Goal: Task Accomplishment & Management: Use online tool/utility

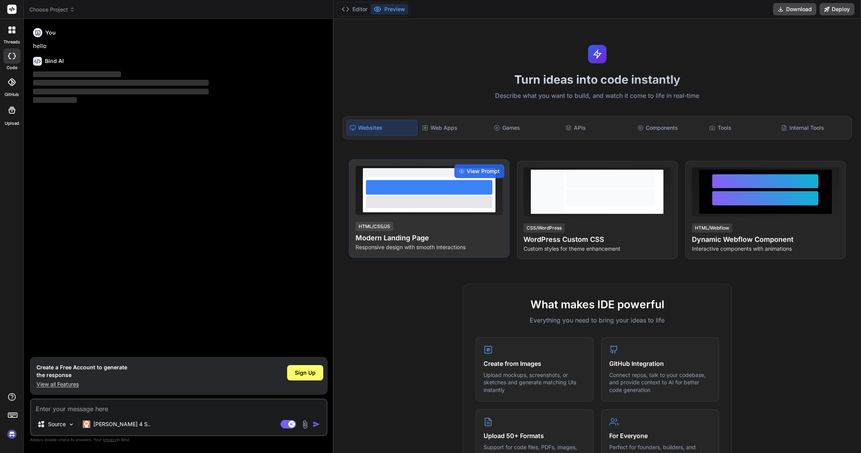
type textarea "x"
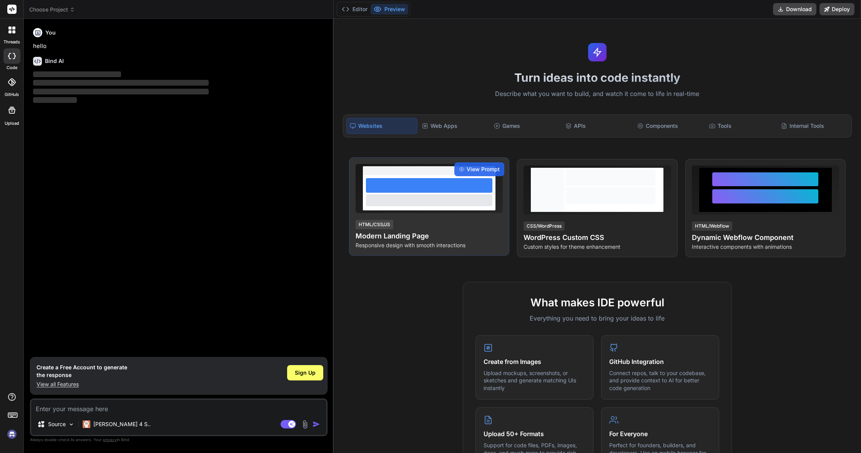
type textarea "p"
type textarea "x"
type textarea "pl"
type textarea "x"
type textarea "ple"
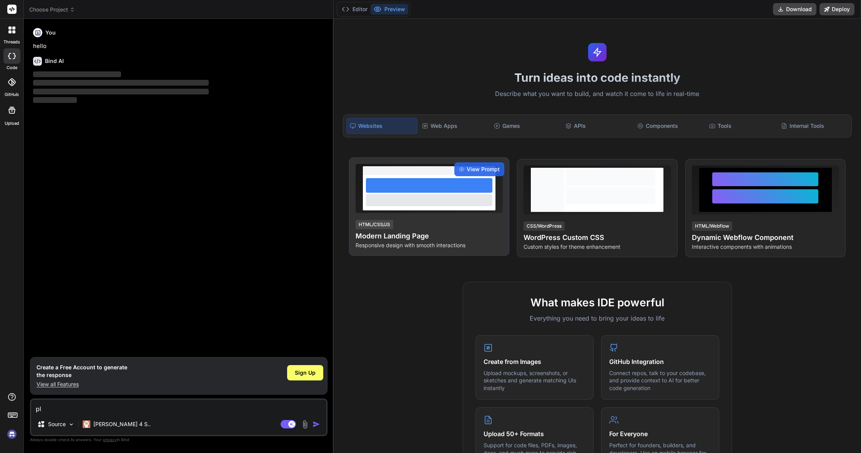
type textarea "x"
type textarea "plea"
type textarea "x"
type textarea "pleas"
type textarea "x"
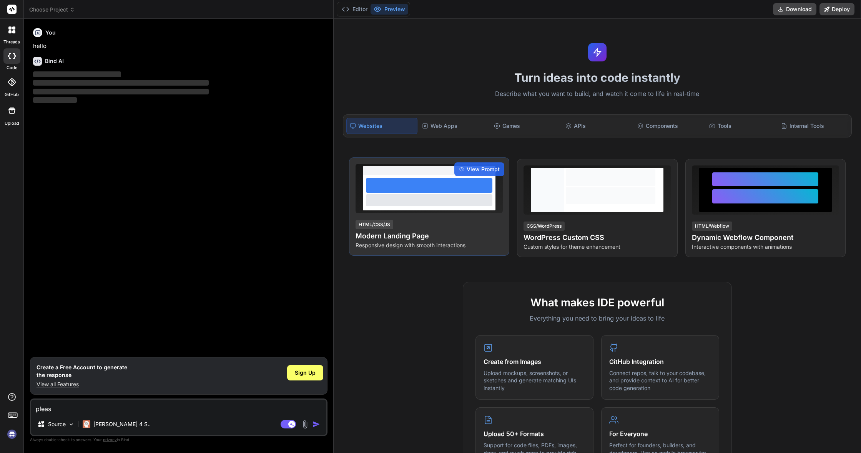
type textarea "please"
type textarea "x"
type textarea "please"
type textarea "x"
type textarea "please a"
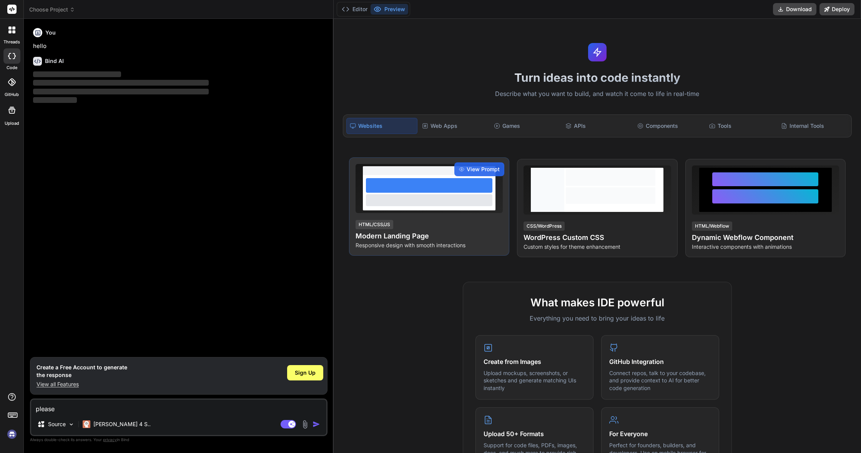
type textarea "x"
type textarea "please am"
type textarea "x"
type textarea "please amk"
type textarea "x"
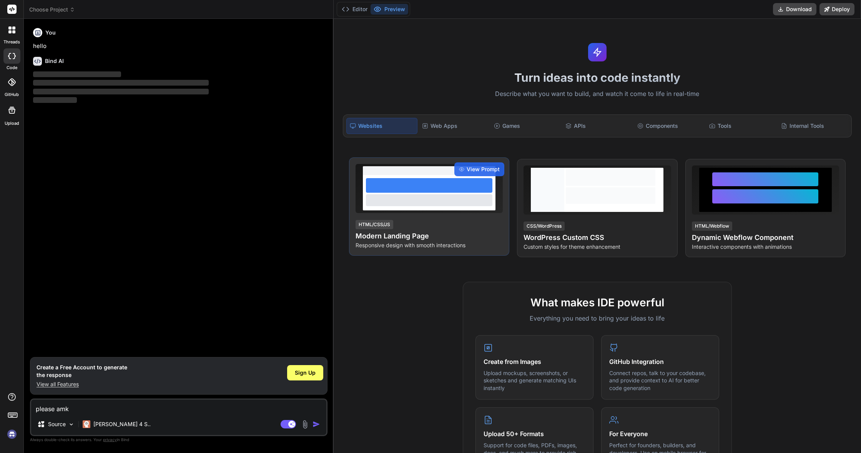
type textarea "please amke"
type textarea "x"
type textarea "please make"
type textarea "x"
type textarea "please make t"
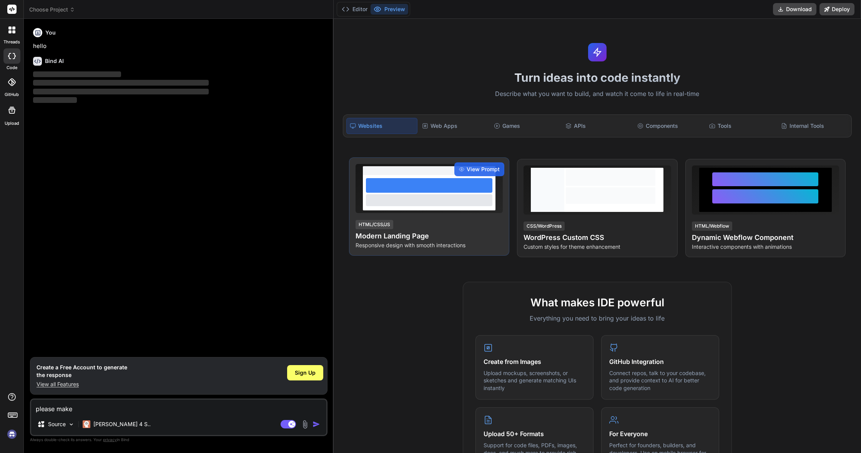
type textarea "x"
type textarea "please make ti"
type textarea "x"
type textarea "please make t"
type textarea "x"
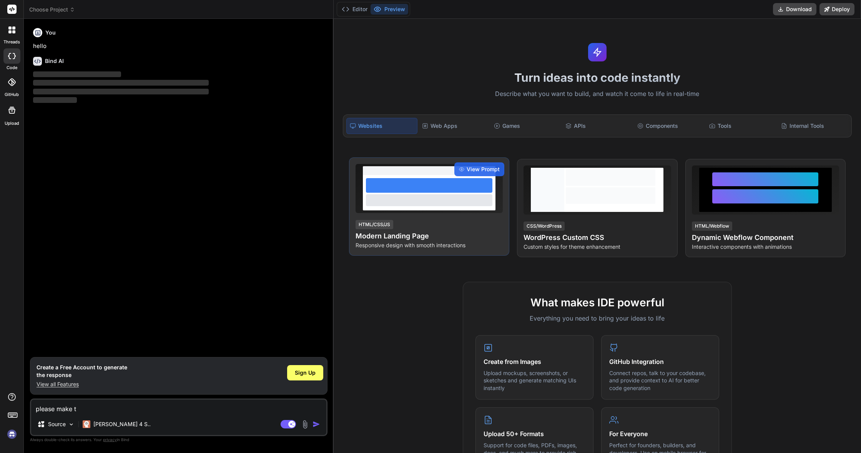
type textarea "please make"
type textarea "x"
type textarea "please make i"
type textarea "x"
type textarea "please make it"
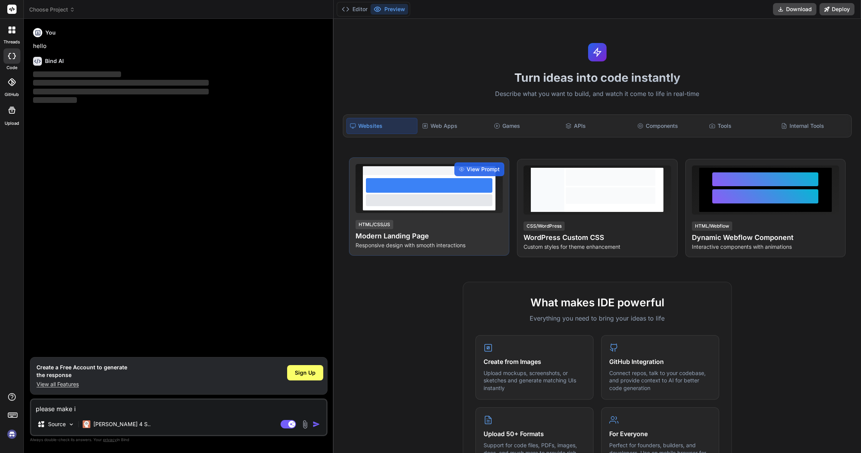
type textarea "x"
type textarea "please make it"
type textarea "x"
type textarea "please make it t"
type textarea "x"
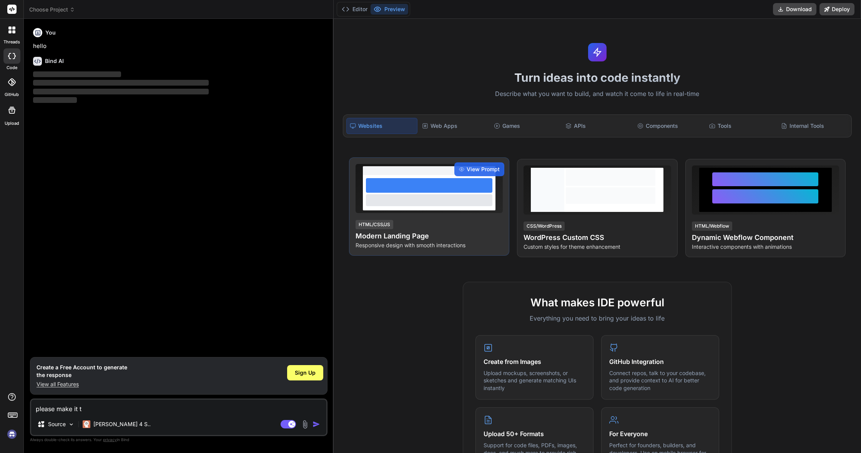
type textarea "please make it th"
type textarea "x"
type textarea "please make it tha"
type textarea "x"
type textarea "please make it that"
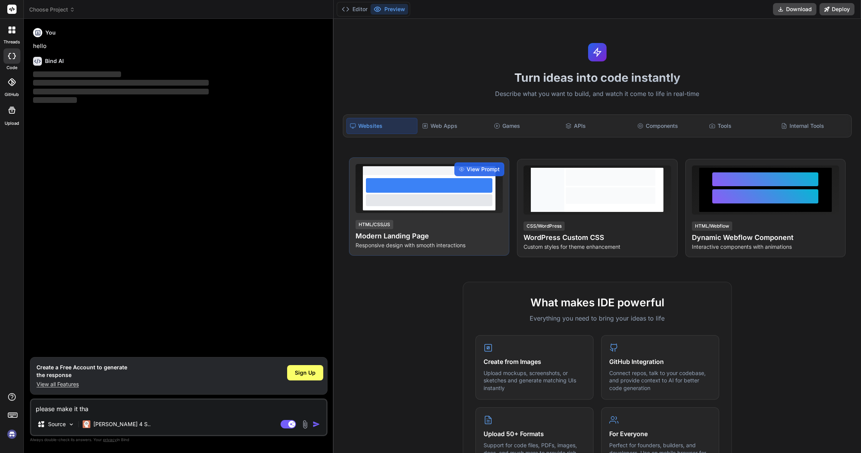
type textarea "x"
type textarea "please make it that"
type textarea "x"
type textarea "please make it that t"
type textarea "x"
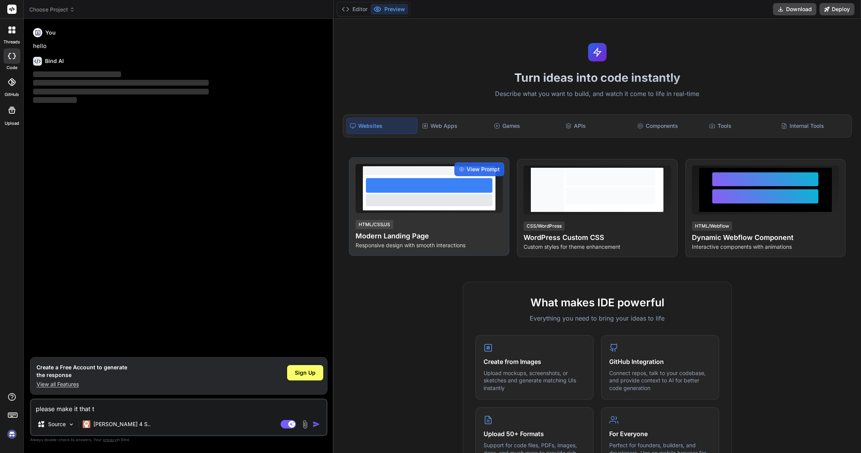
type textarea "please make it that th"
type textarea "x"
type textarea "please make it that thi"
type textarea "x"
type textarea "please make it that this"
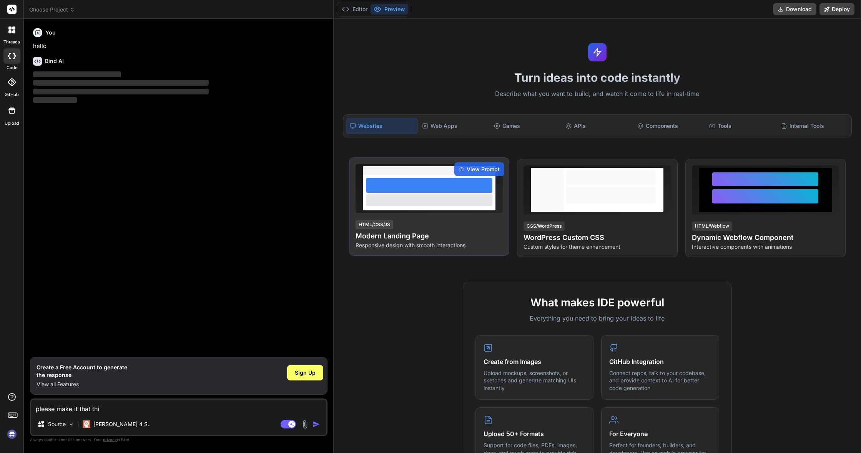
type textarea "x"
type textarea "please make it that this"
type textarea "x"
type textarea "please make it that this c"
type textarea "x"
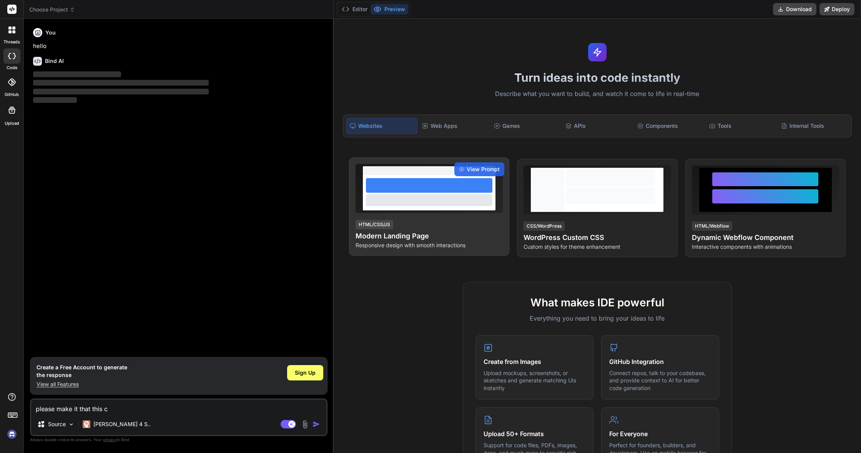
type textarea "please make it that this co"
type textarea "x"
type textarea "please make it that this cod"
type textarea "x"
type textarea "please make it that this code"
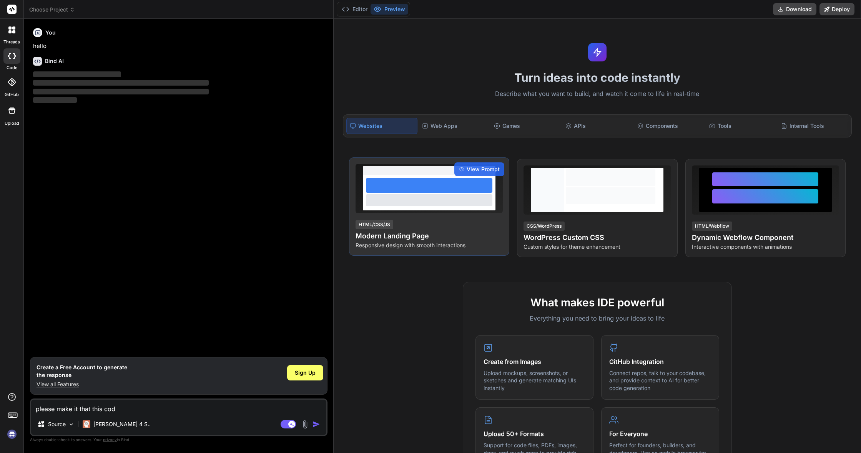
type textarea "x"
type textarea "please make it that this code"
type textarea "x"
type textarea "please make it that this code"
type textarea "x"
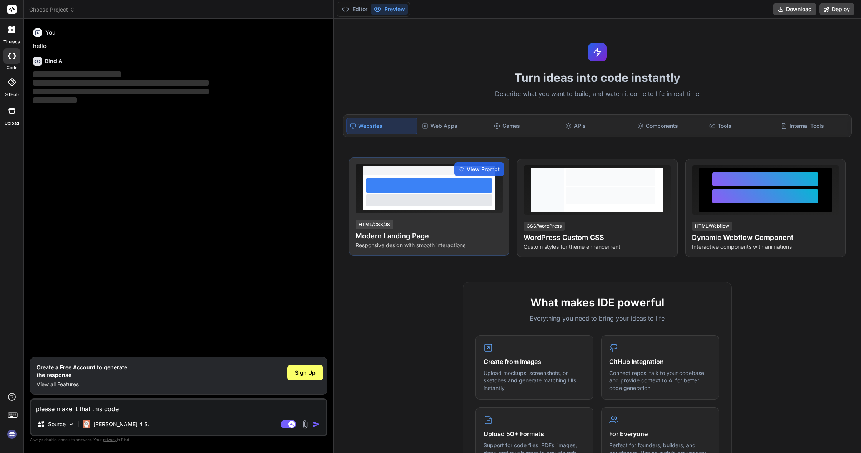
type textarea "please make it that this cod"
type textarea "x"
type textarea "please make it that this co"
type textarea "x"
type textarea "please make it that this c"
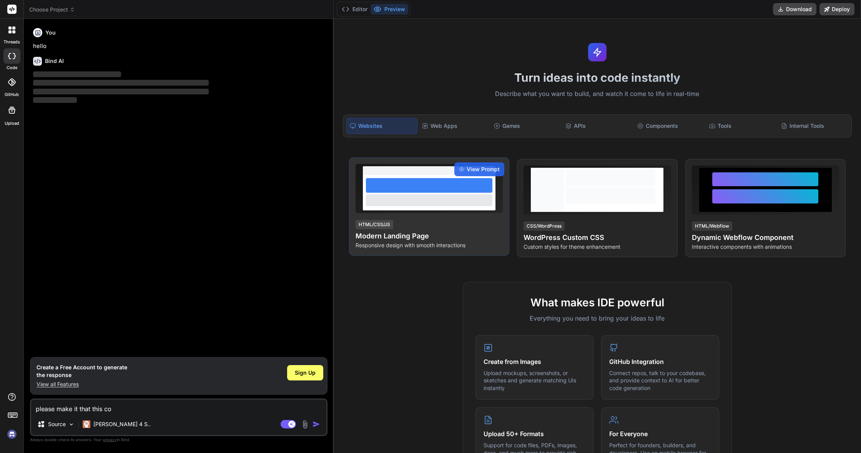
type textarea "x"
type textarea "please make it that this"
type textarea "x"
type textarea "please make it that this"
type textarea "x"
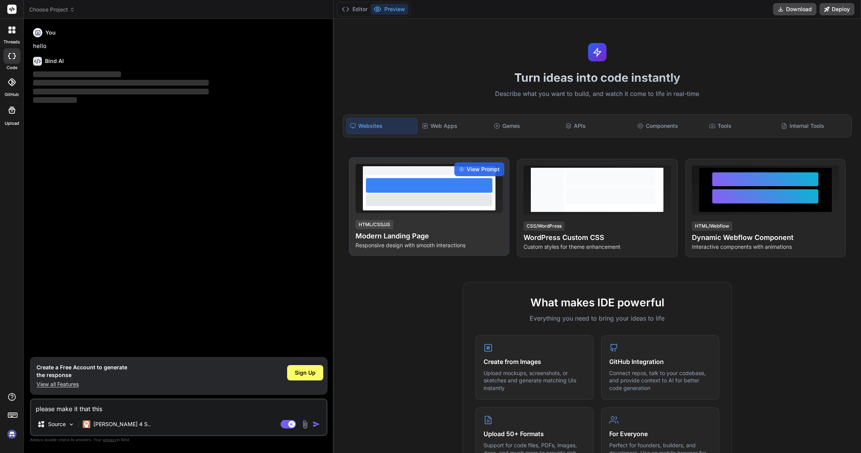
type textarea "please make it that thi"
type textarea "x"
type textarea "please make it that thie"
type textarea "x"
type textarea "please make it that thi"
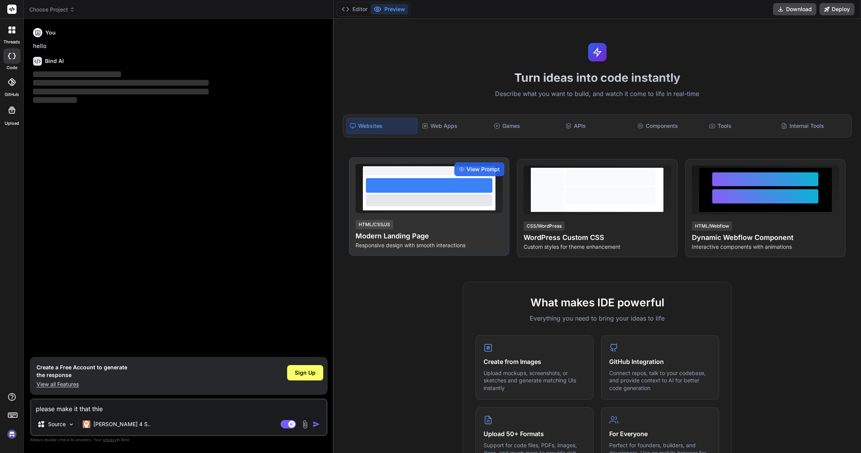
type textarea "x"
type textarea "please make it that th"
type textarea "x"
type textarea "please make it that the"
type textarea "x"
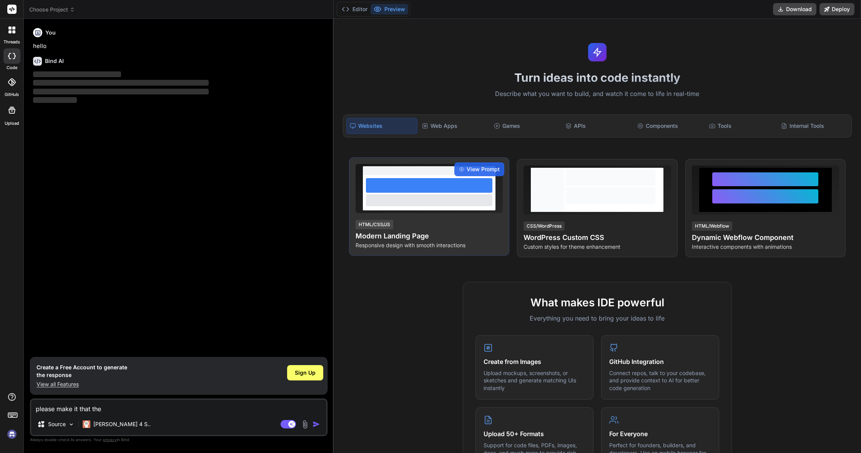
type textarea "please make it that the"
type textarea "x"
type textarea "please make it that the p"
type textarea "x"
type textarea "please make it that the pl"
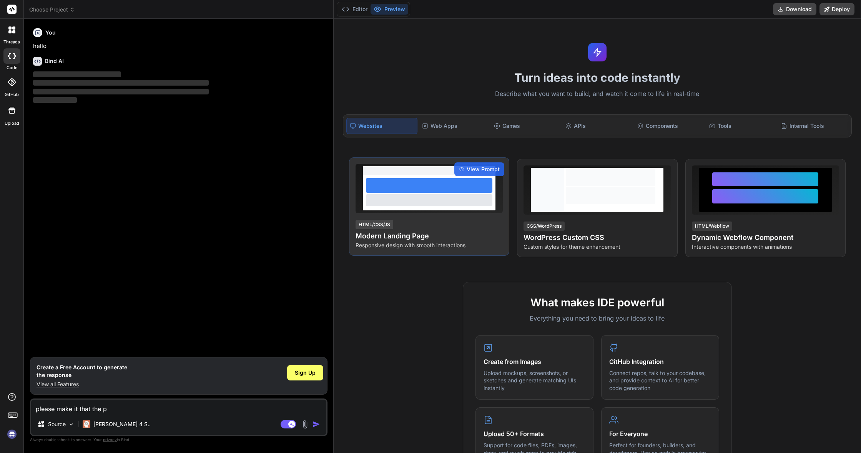
type textarea "x"
type textarea "please make it that the pla"
type textarea "x"
type textarea "please make it that the play"
type textarea "x"
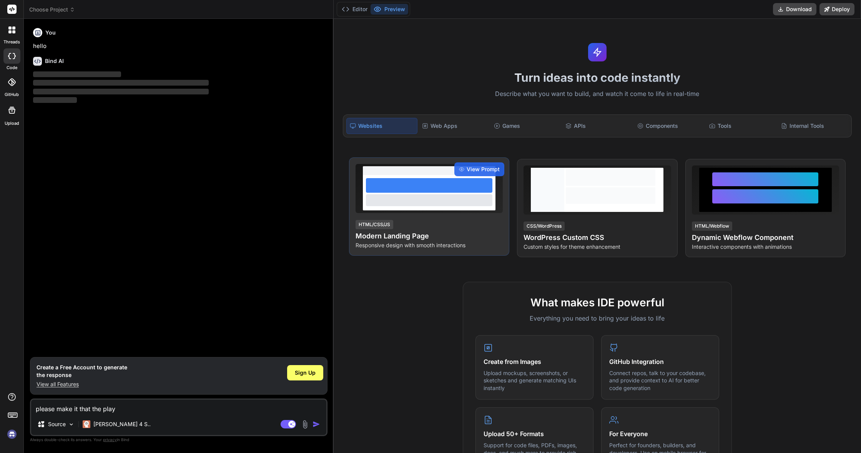
type textarea "please make it that the playe"
type textarea "x"
type textarea "please make it that the player"
type textarea "x"
type textarea "please make it that the player"
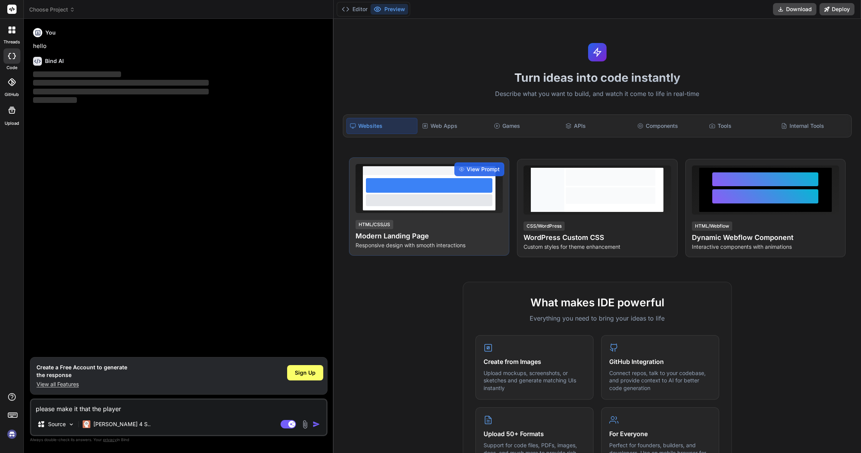
type textarea "x"
type textarea "please make it that the player c"
type textarea "x"
type textarea "please make it that the player ca"
type textarea "x"
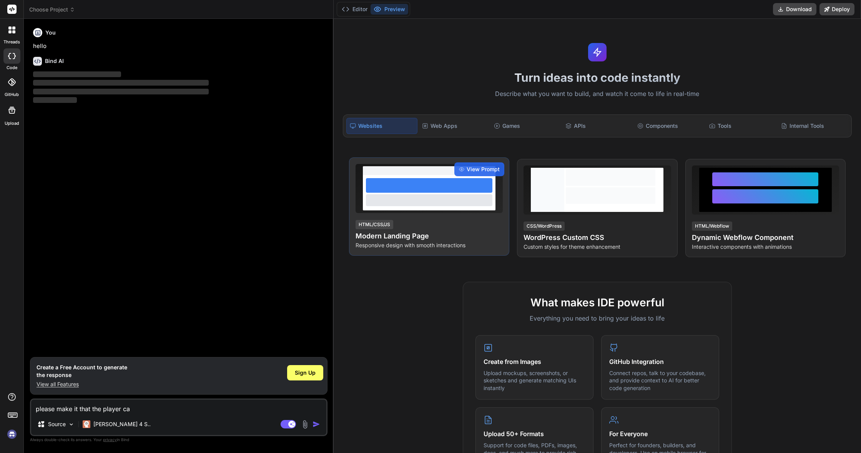
type textarea "please make it that the player can"
type textarea "x"
type textarea "please make it that the player can"
type textarea "x"
type textarea "please make it that the player can o"
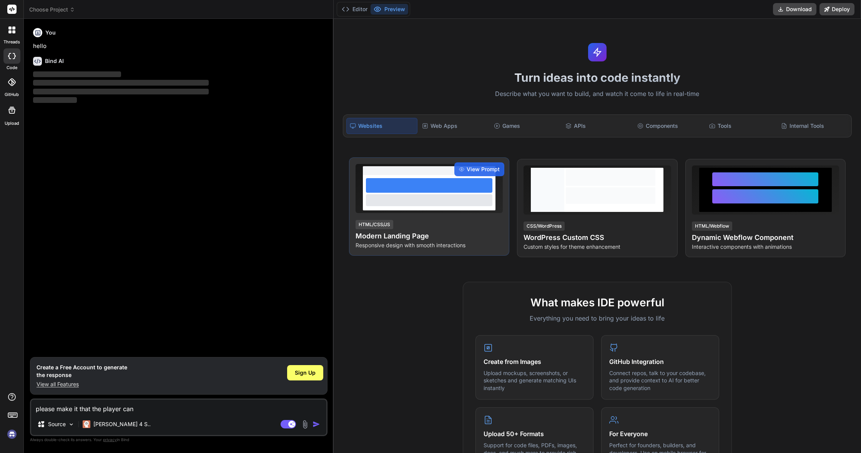
type textarea "x"
type textarea "please make it that the player can"
type textarea "x"
type textarea "please make it that the player can n"
type textarea "x"
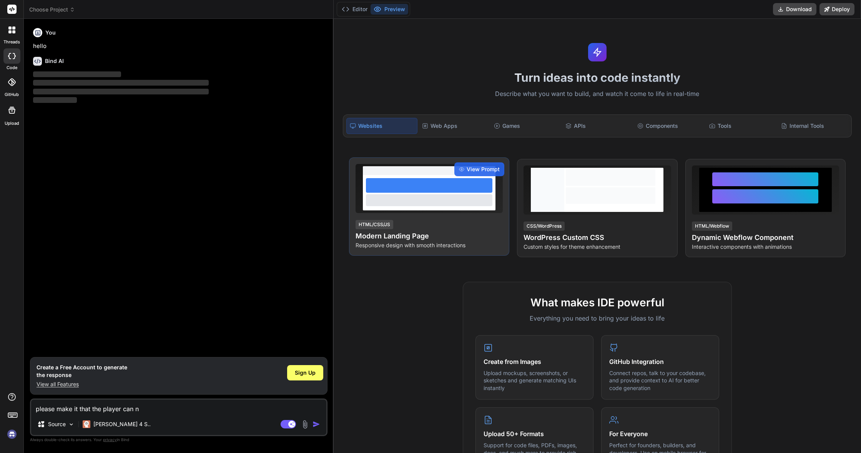
type textarea "please make it that the player can no"
type textarea "x"
type textarea "please make it that the player can not"
type textarea "x"
type textarea "please make it that the player can not"
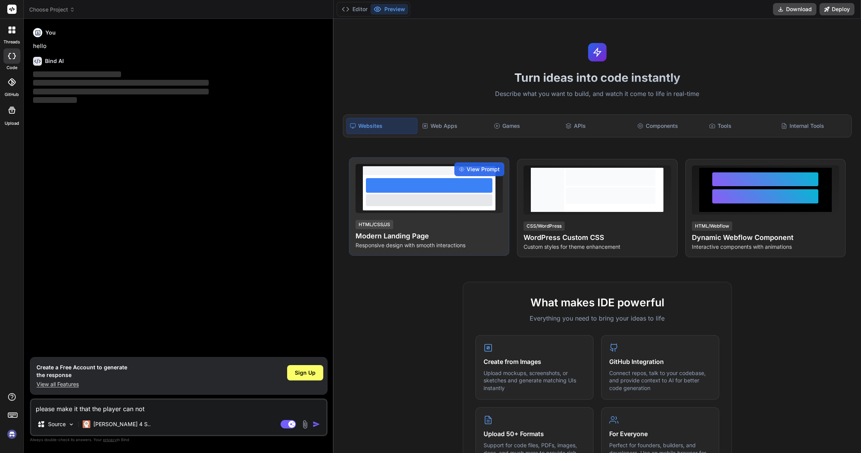
type textarea "x"
type textarea "please make it that the player can not w"
type textarea "x"
type textarea "please make it that the player can not wa"
type textarea "x"
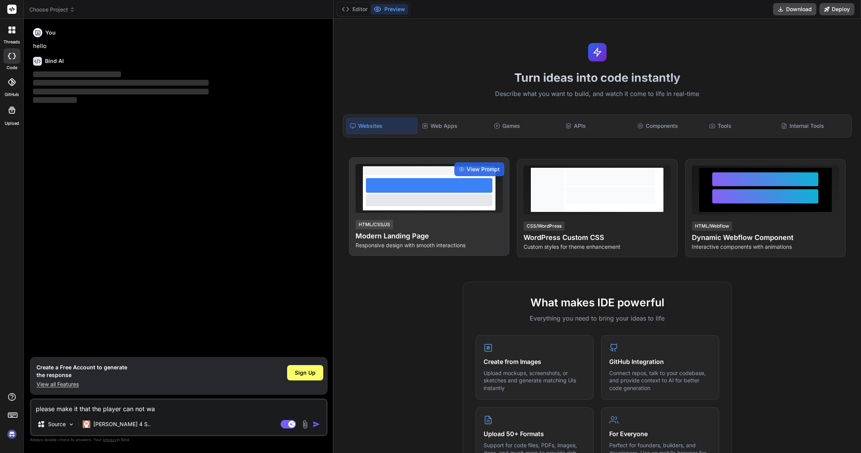
type textarea "please make it that the player can not wal"
type textarea "x"
type textarea "please make it that the player can not walk"
type textarea "x"
type textarea "please make it that the player can not walk"
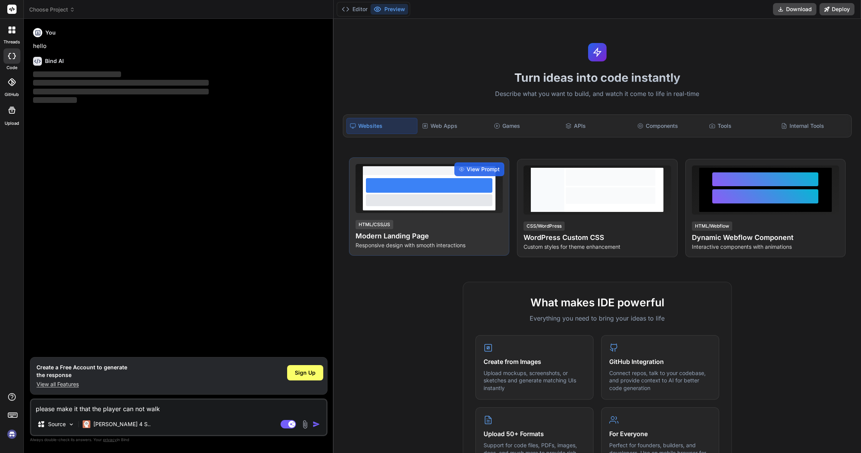
type textarea "x"
type textarea "please make it that the player can not walk o"
type textarea "x"
type textarea "please make it that the player can not walk of"
type textarea "x"
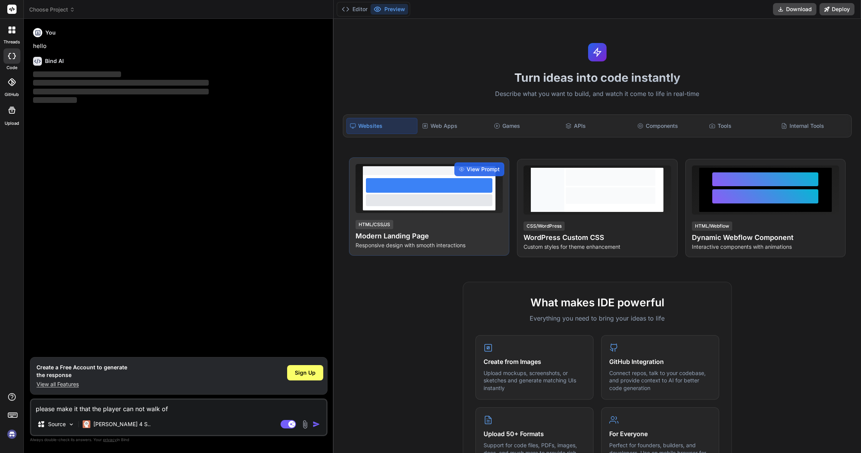
type textarea "please make it that the player can not walk off"
type textarea "x"
type textarea "please make it that the player can not walk off"
type textarea "x"
type textarea "please make it that the player can not walk off h"
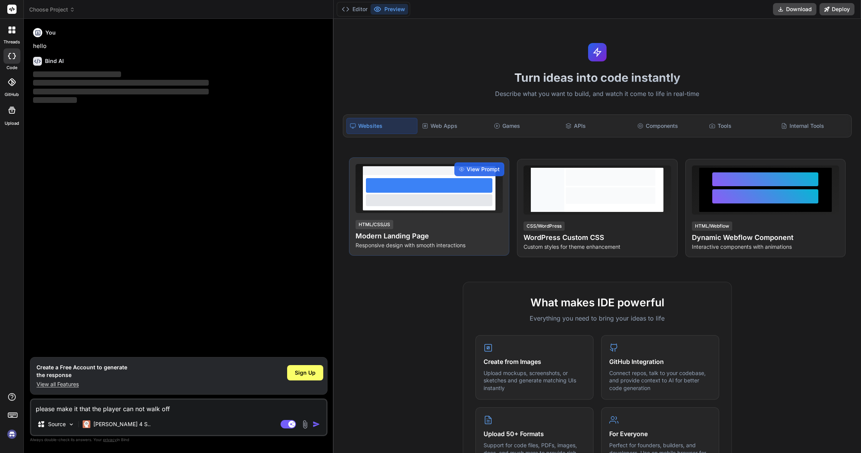
type textarea "x"
type textarea "please make it that the player can not walk off he"
type textarea "x"
type textarea "please make it that the player can not walk off h"
type textarea "x"
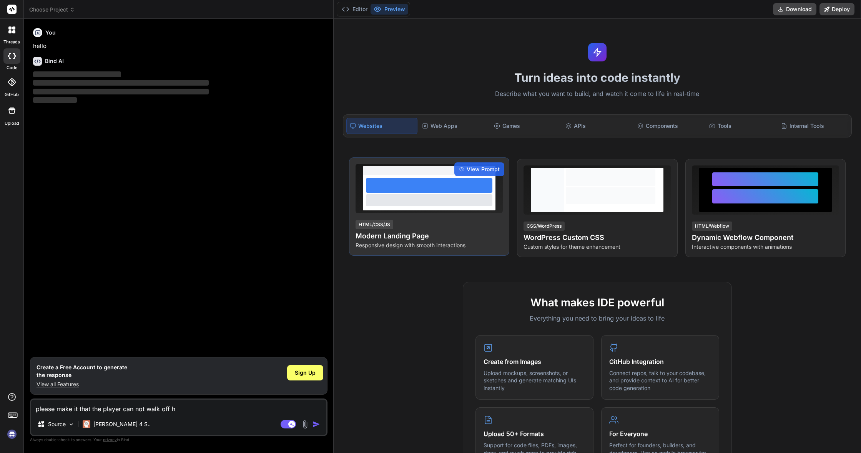
type textarea "please make it that the player can not walk off"
type textarea "x"
type textarea "please make it that the player can not walk off t"
type textarea "x"
type textarea "please make it that the player can not walk off th"
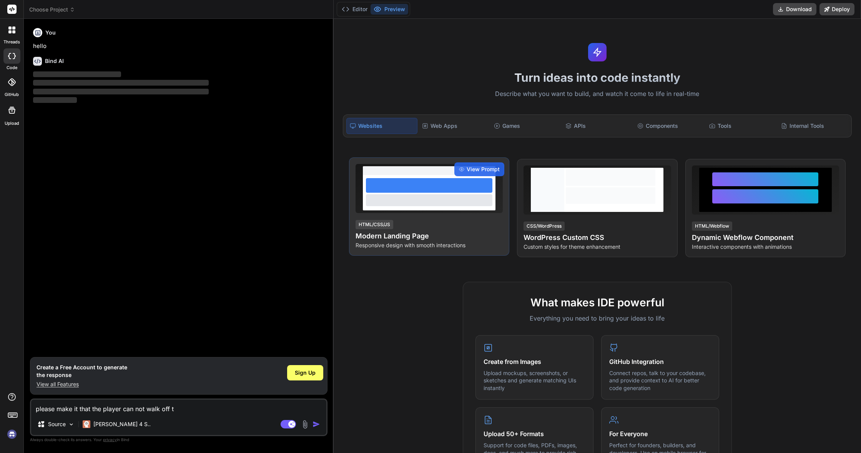
type textarea "x"
type textarea "please make it that the player can not walk off the"
type textarea "x"
type textarea "please make it that the player can not walk off the"
type textarea "x"
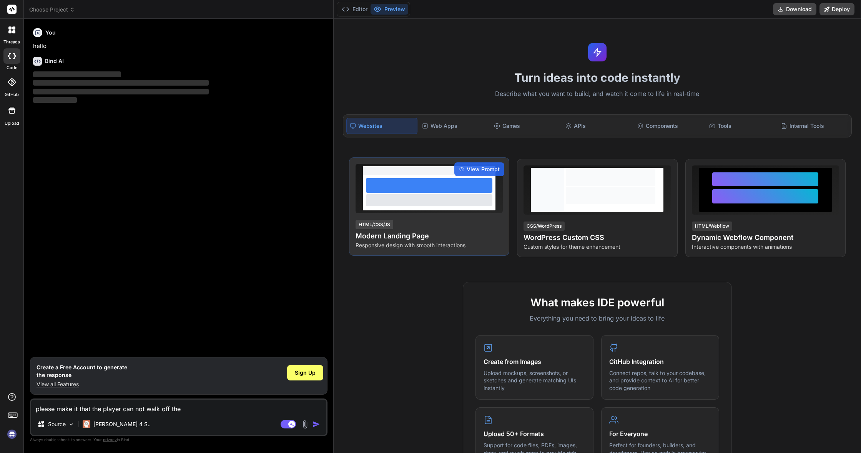
type textarea "please make it that the player can not walk off the m"
type textarea "x"
type textarea "please make it that the player can not walk off the ma"
type textarea "x"
type textarea "please make it that the player can not walk off the map"
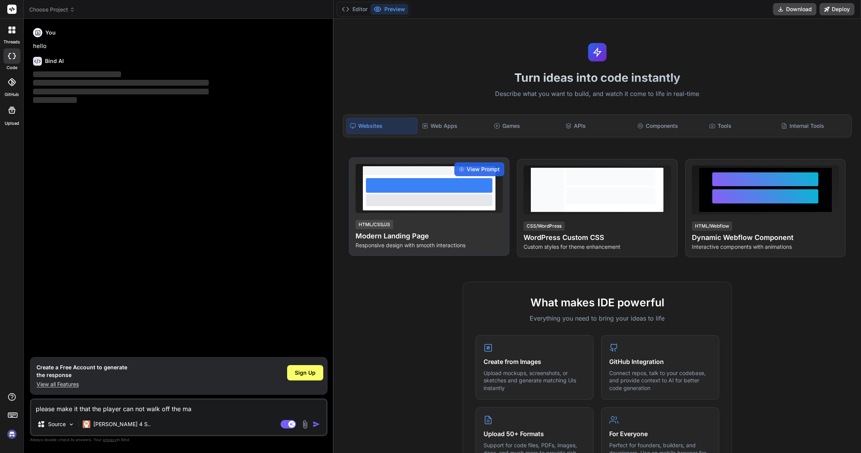
type textarea "x"
type textarea "please make it that the player can not walk off the map"
type textarea "x"
type textarea "please make it that the player can not walk off the map a"
type textarea "x"
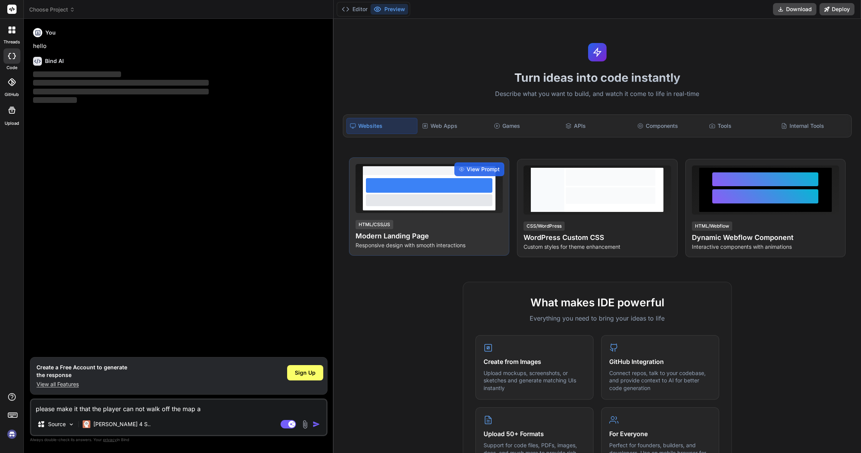
type textarea "please make it that the player can not walk off the map an"
type textarea "x"
type textarea "please make it that the player can not walk off the map and"
type textarea "x"
type textarea "please make it that the player can not walk off the map and"
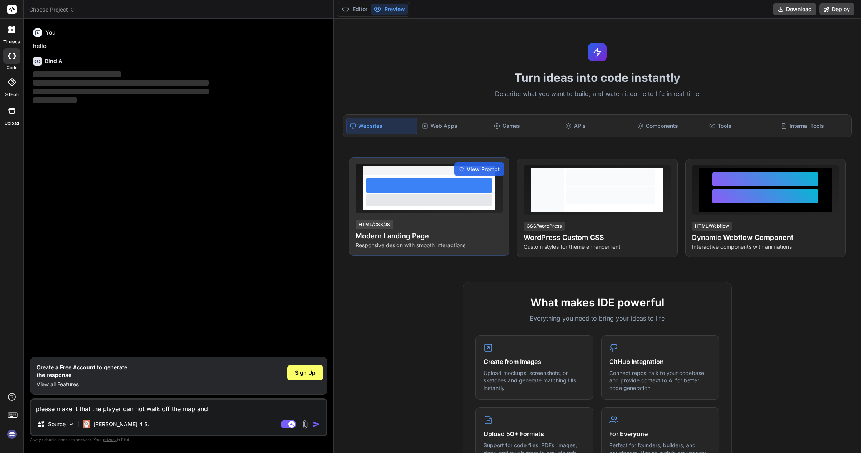
type textarea "x"
type textarea "please make it that the player can not walk off the map and t"
type textarea "x"
type textarea "please make it that the player can not walk off the map and th"
type textarea "x"
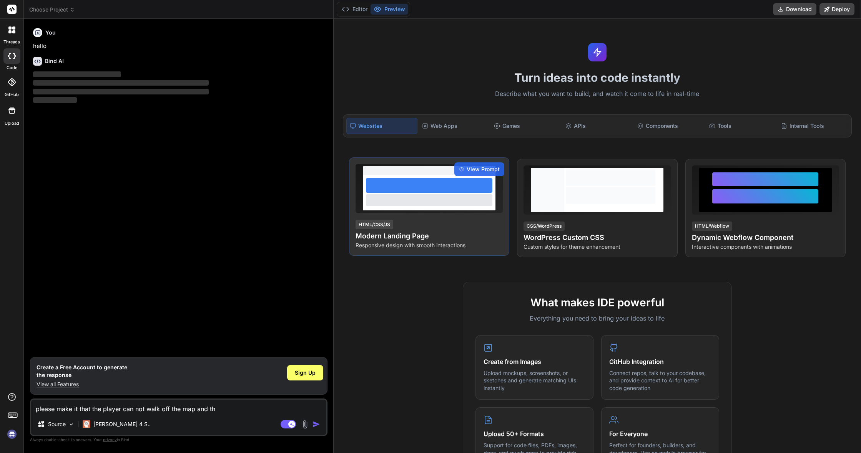
type textarea "please make it that the player can not walk off the map and the"
type textarea "x"
type textarea "please make it that the player can not walk off the map and the"
type textarea "x"
type textarea "please make it that the player can not walk off the map and the a"
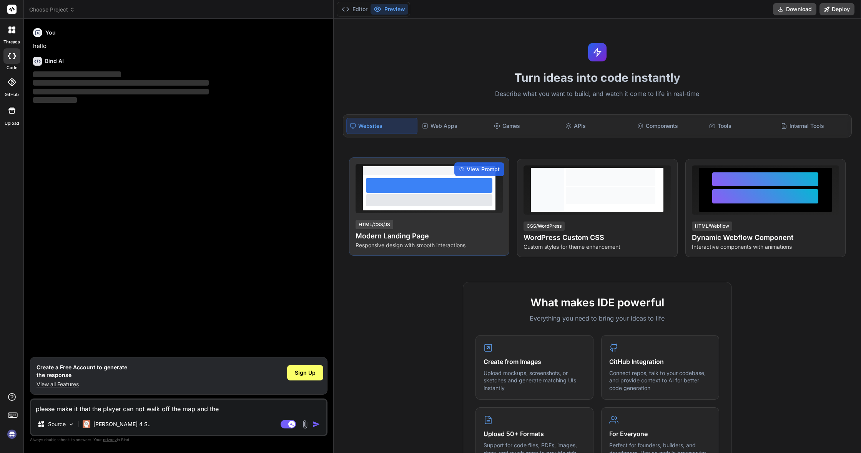
type textarea "x"
type textarea "please make it that the player can not walk off the map and the ar"
type textarea "x"
type textarea "please make it that the player can not walk off the map and the arr"
type textarea "x"
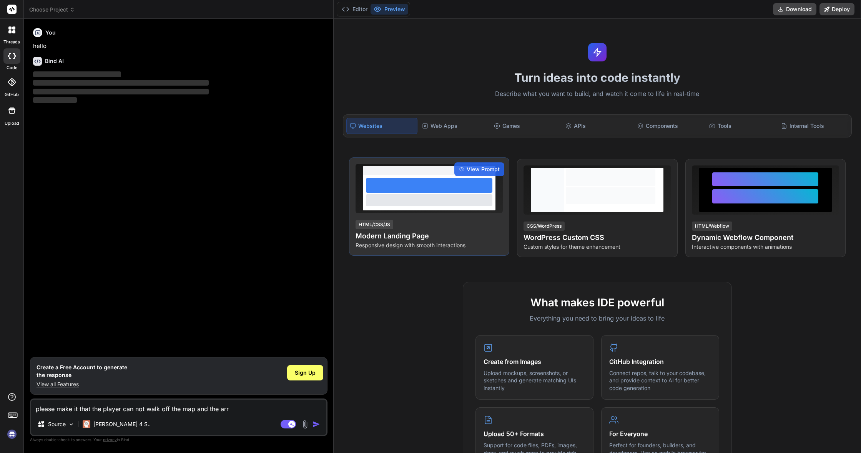
type textarea "please make it that the player can not walk off the map and the arro"
type textarea "x"
type textarea "please make it that the player can not walk off the map and the arrow"
type textarea "x"
type textarea "please make it that the player can not walk off the map and the arrow"
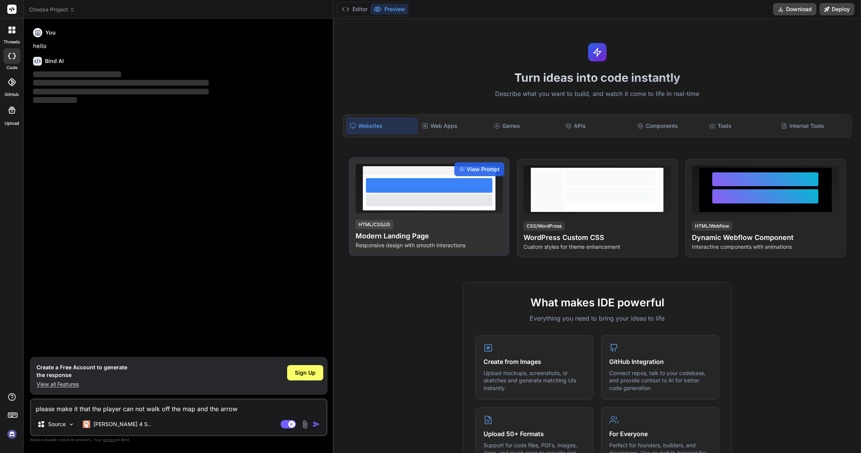
type textarea "x"
type textarea "please make it that the player can not walk off the map and the arrow p"
type textarea "x"
type textarea "please make it that the player can not walk off the map and the arrow po"
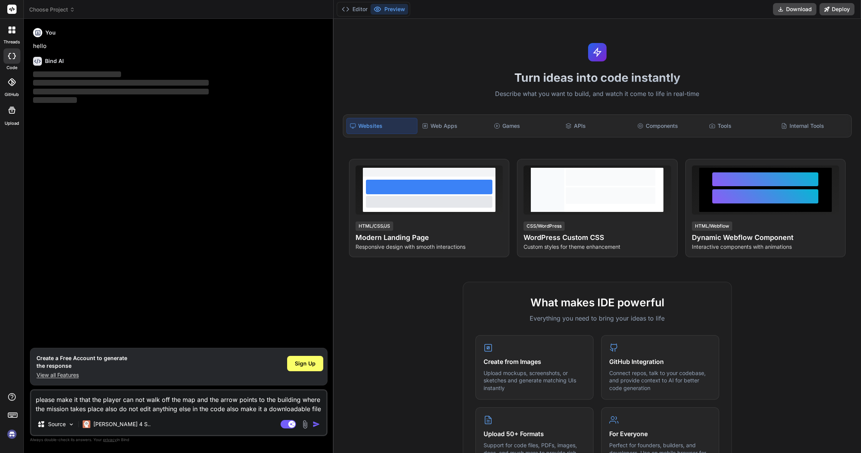
click at [316, 425] on img "button" at bounding box center [316, 425] width 8 height 8
click at [311, 367] on span "Sign Up" at bounding box center [305, 364] width 21 height 8
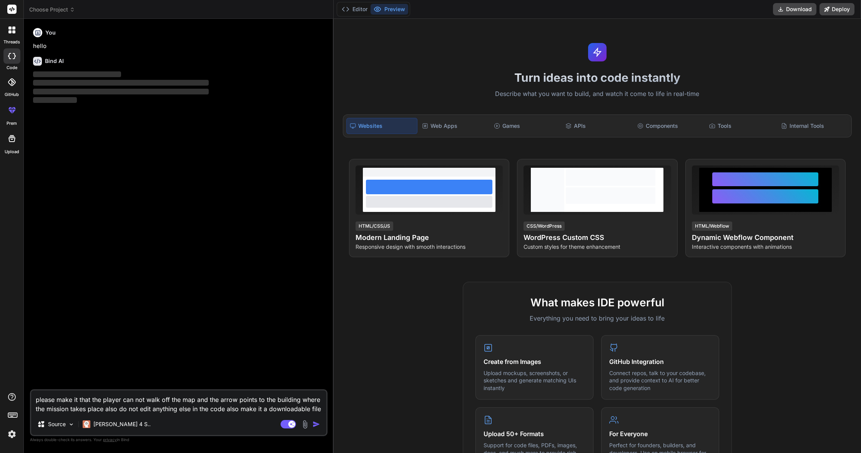
click at [315, 425] on img "button" at bounding box center [316, 425] width 8 height 8
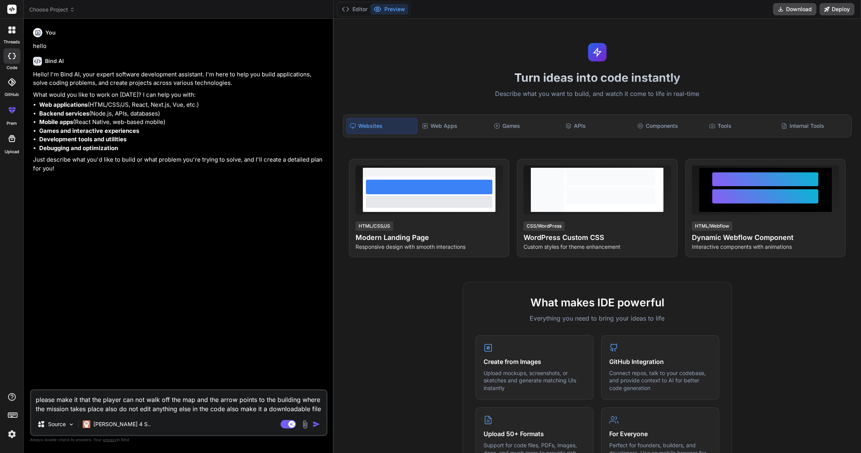
click at [316, 426] on img "button" at bounding box center [316, 425] width 8 height 8
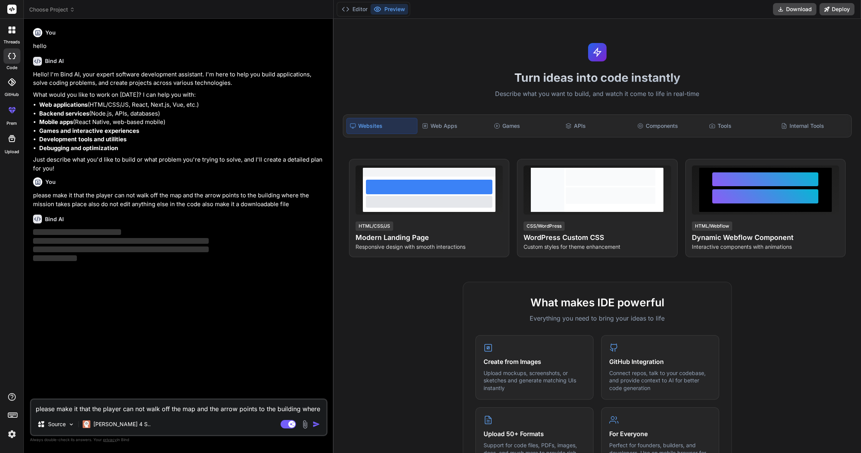
click at [279, 404] on textarea "please make it that the player can not walk off the map and the arrow points to…" at bounding box center [178, 407] width 295 height 14
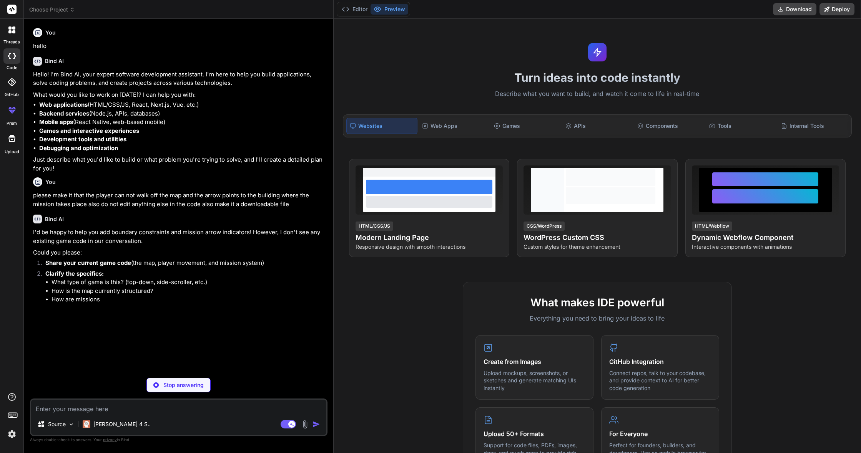
paste textarea "import React, { useRef, useEffect, useState, useCallback } from 'react'; import…"
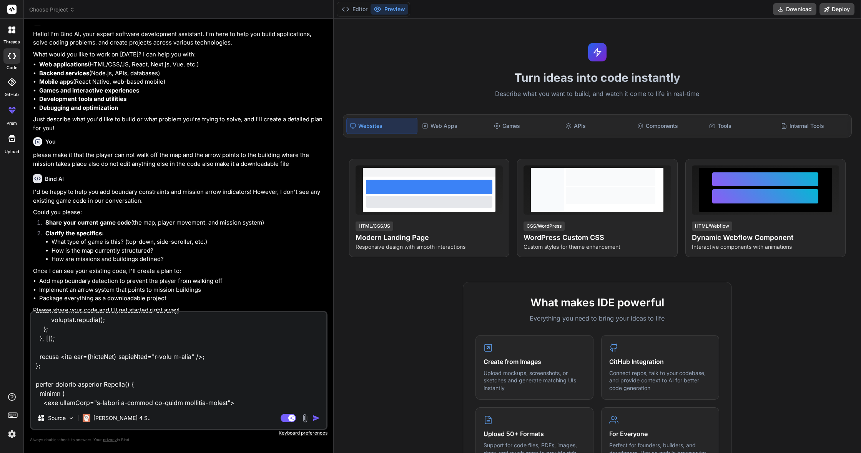
scroll to position [0, 0]
click at [317, 415] on img "button" at bounding box center [316, 419] width 8 height 8
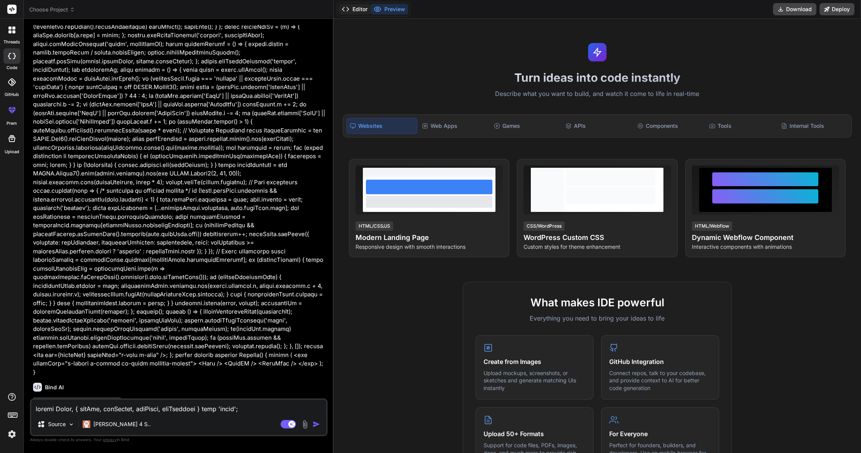
click at [354, 12] on button "Editor" at bounding box center [354, 9] width 32 height 11
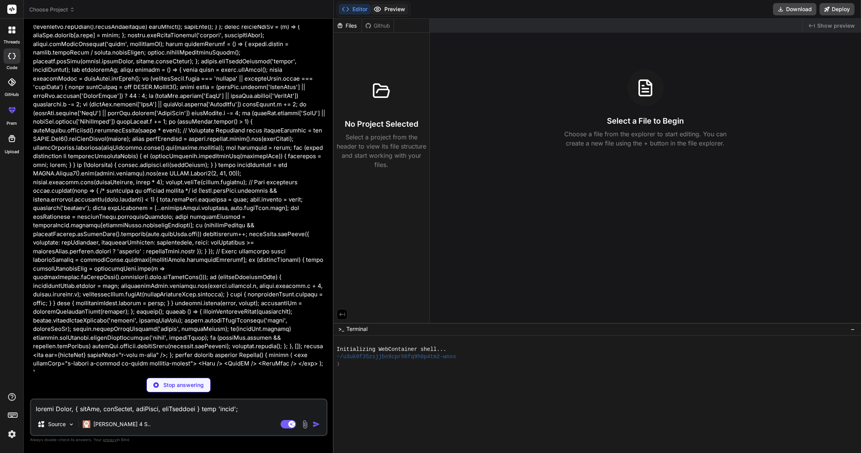
click at [382, 8] on button "Preview" at bounding box center [389, 9] width 38 height 11
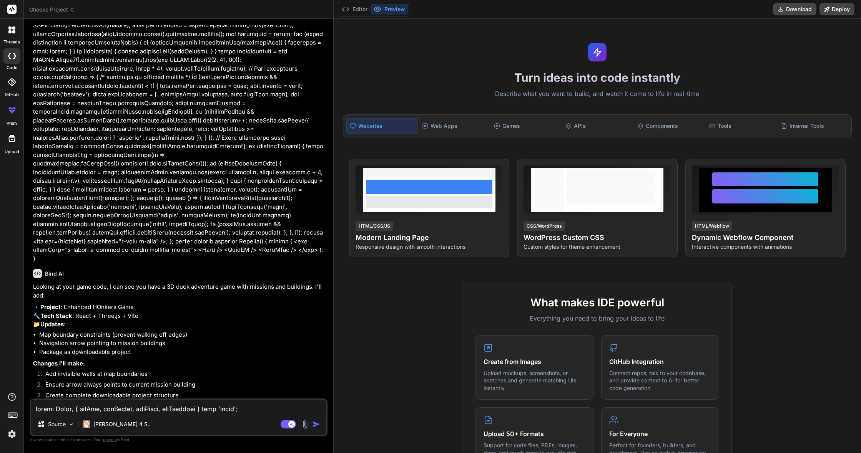
click at [223, 409] on textarea at bounding box center [178, 407] width 295 height 14
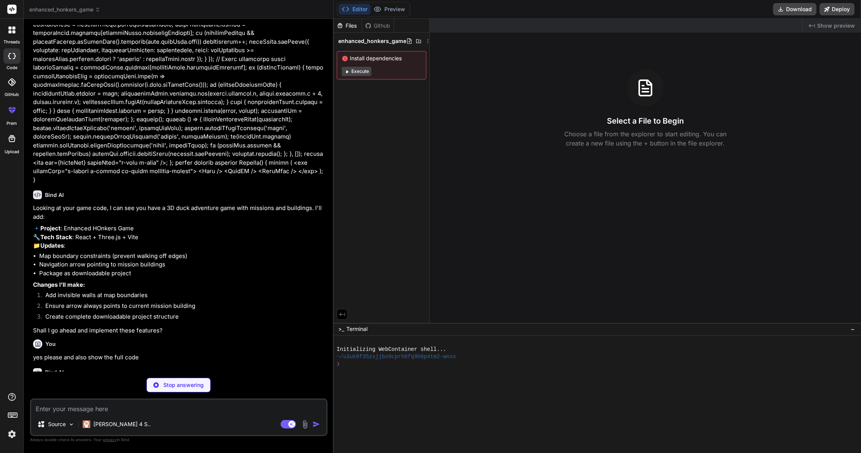
click at [501, 123] on div "Files Github enhanced_honkers_game Install dependencies Execute Created with Pi…" at bounding box center [596, 236] width 527 height 434
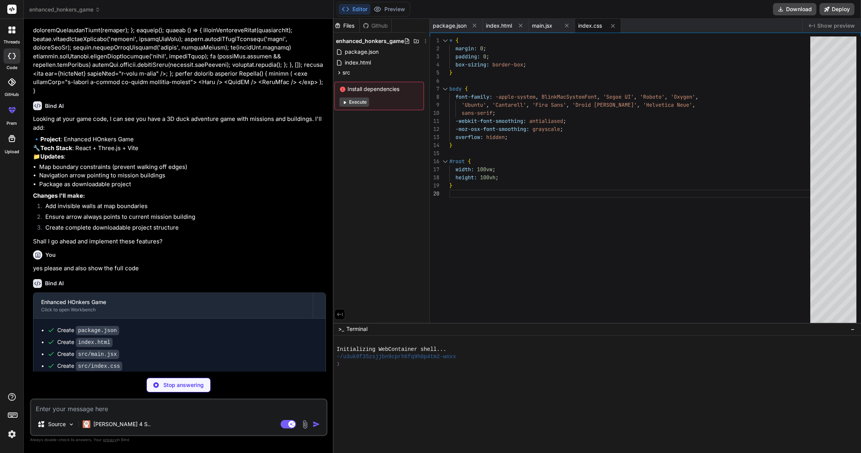
scroll to position [2231, 0]
click at [460, 24] on span "package.json" at bounding box center [450, 26] width 34 height 8
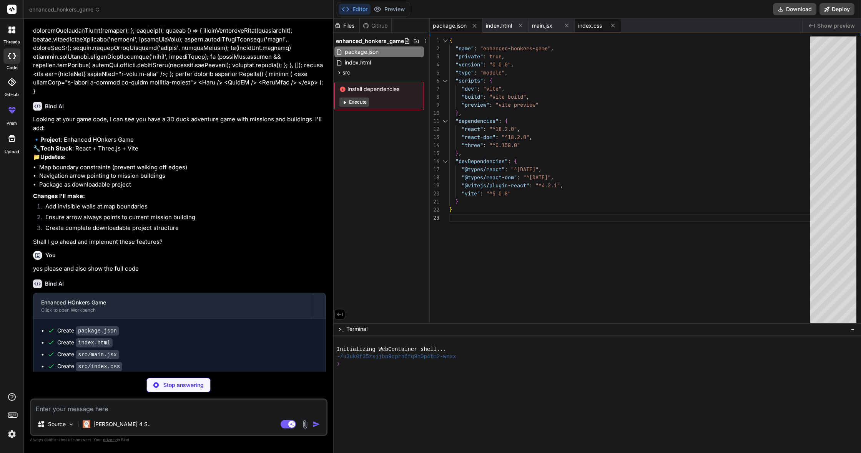
click at [591, 25] on span "index.css" at bounding box center [590, 26] width 24 height 8
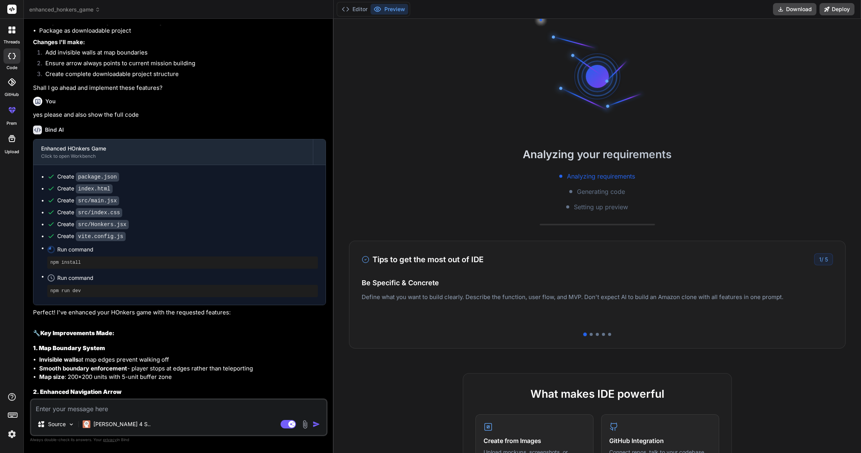
scroll to position [105, 0]
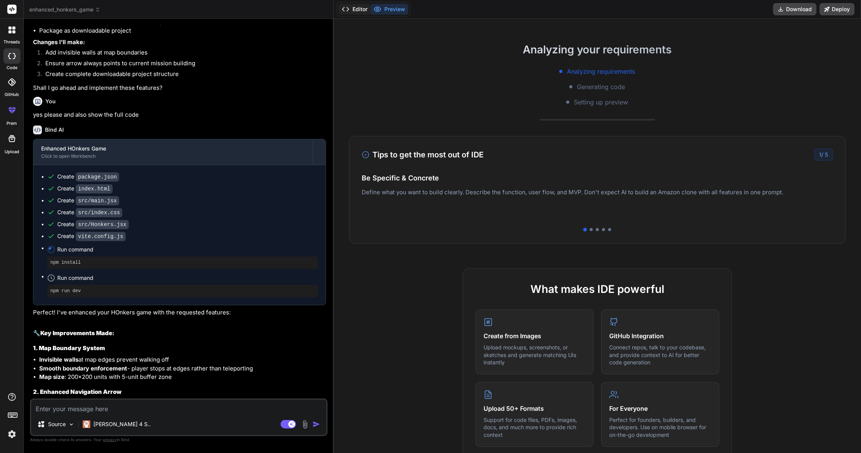
click at [357, 14] on button "Editor" at bounding box center [354, 9] width 32 height 11
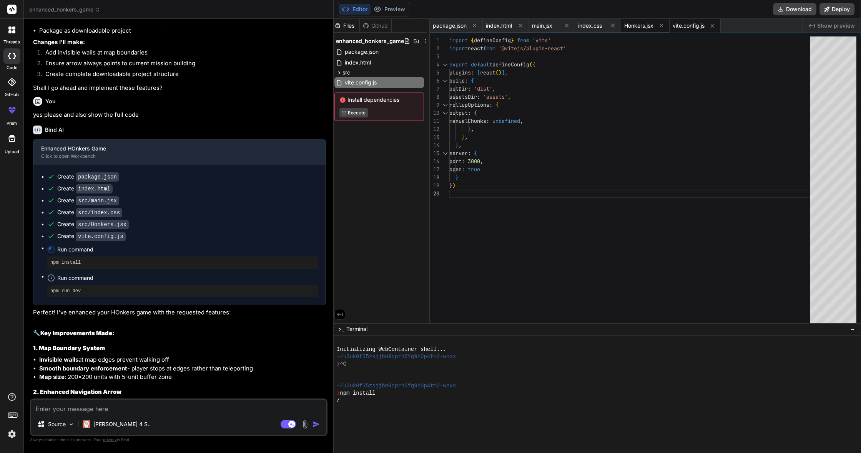
click at [643, 25] on span "Honkers.jsx" at bounding box center [638, 26] width 29 height 8
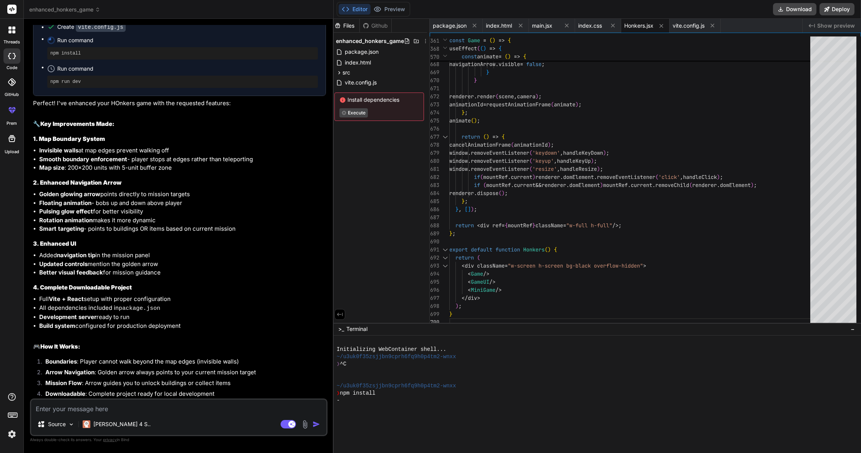
scroll to position [2594, 0]
click at [177, 408] on textarea at bounding box center [178, 407] width 295 height 14
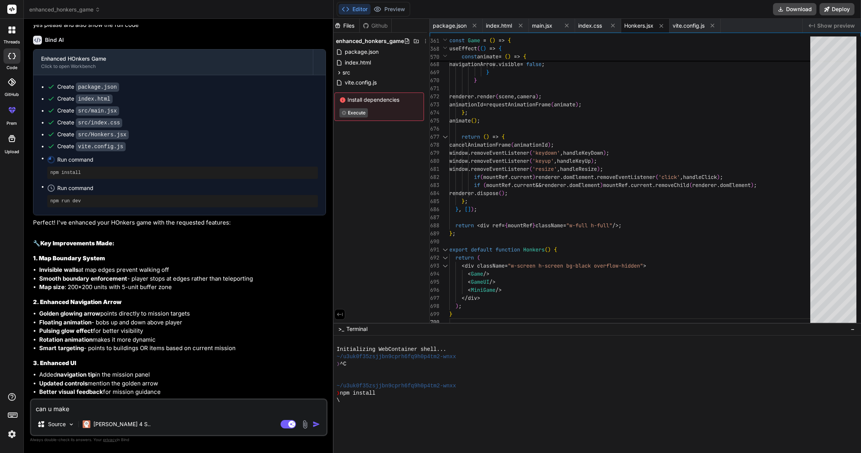
scroll to position [2452, 0]
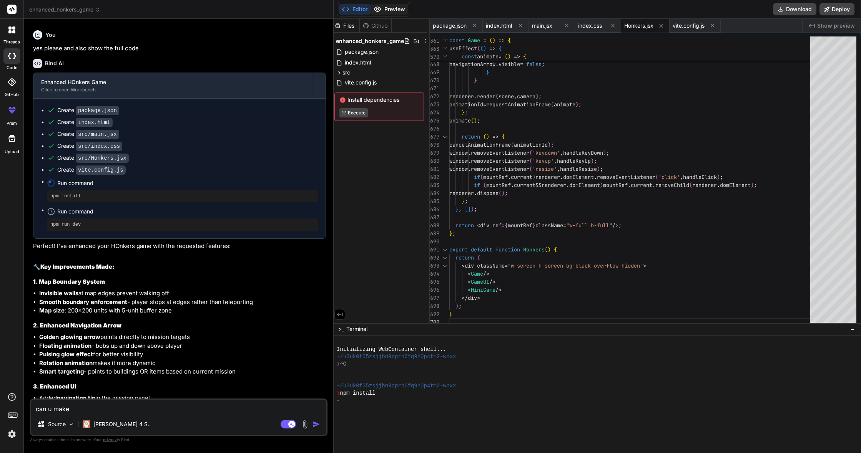
click at [394, 10] on button "Preview" at bounding box center [389, 9] width 38 height 11
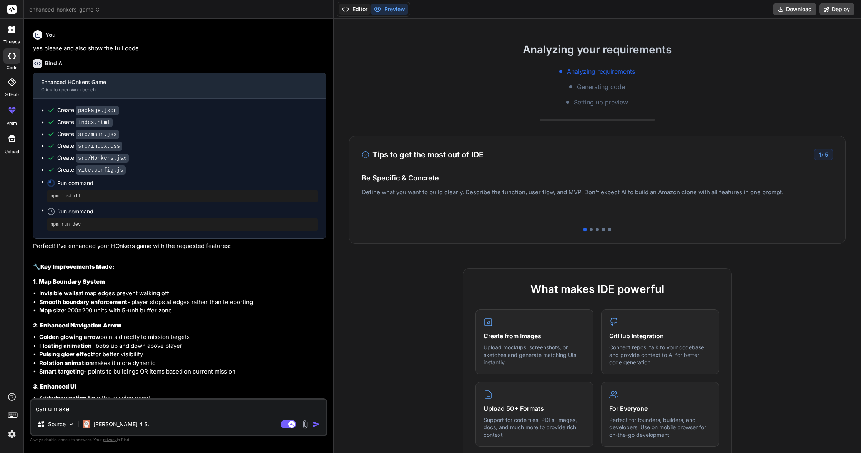
click at [362, 10] on button "Editor" at bounding box center [354, 9] width 32 height 11
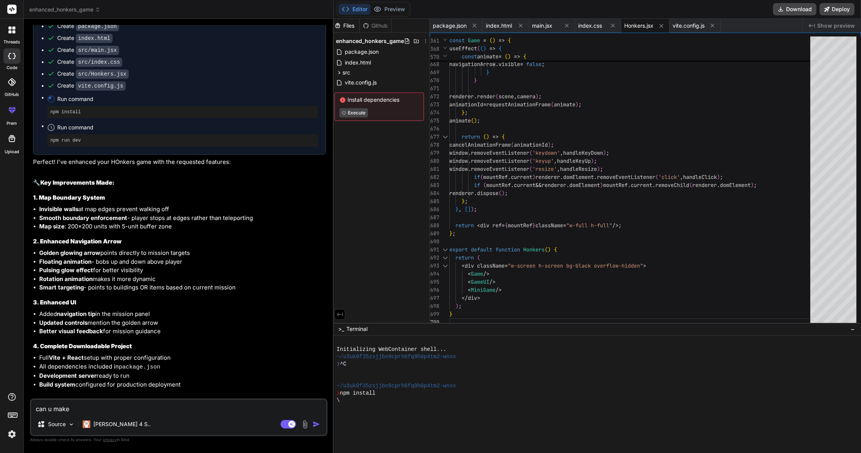
scroll to position [2535, 0]
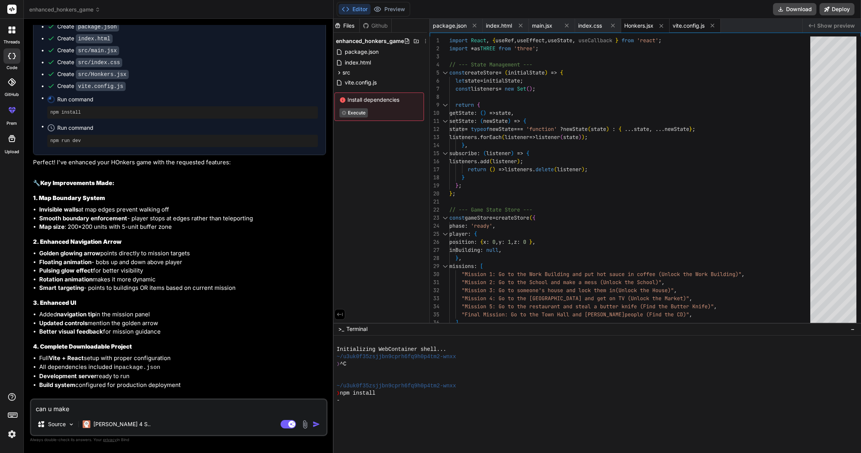
click at [691, 25] on span "vite.config.js" at bounding box center [688, 26] width 32 height 8
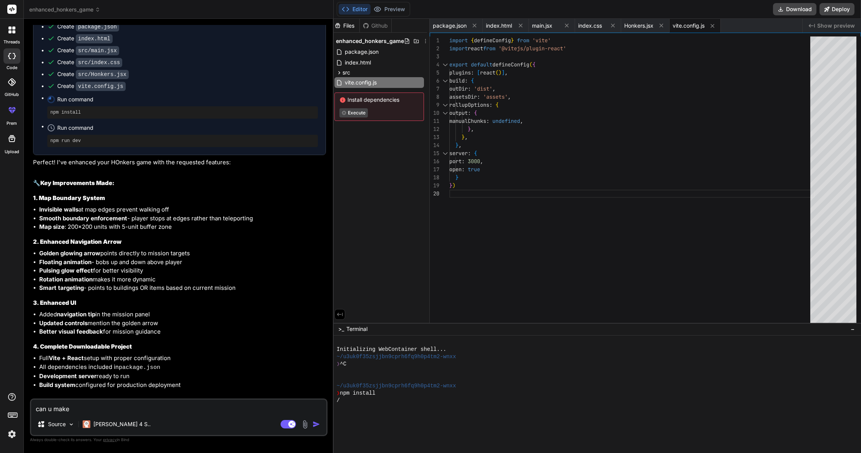
scroll to position [0, 0]
click at [804, 10] on button "Download" at bounding box center [794, 9] width 43 height 12
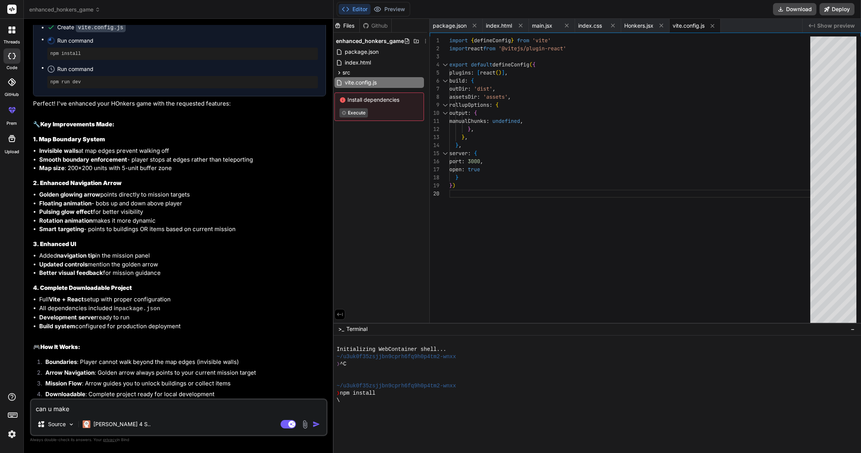
drag, startPoint x: 188, startPoint y: 408, endPoint x: 66, endPoint y: 396, distance: 122.0
click at [66, 396] on div "You hello Bind AI Hello! I'm Bind AI, your expert software development assistan…" at bounding box center [178, 239] width 297 height 428
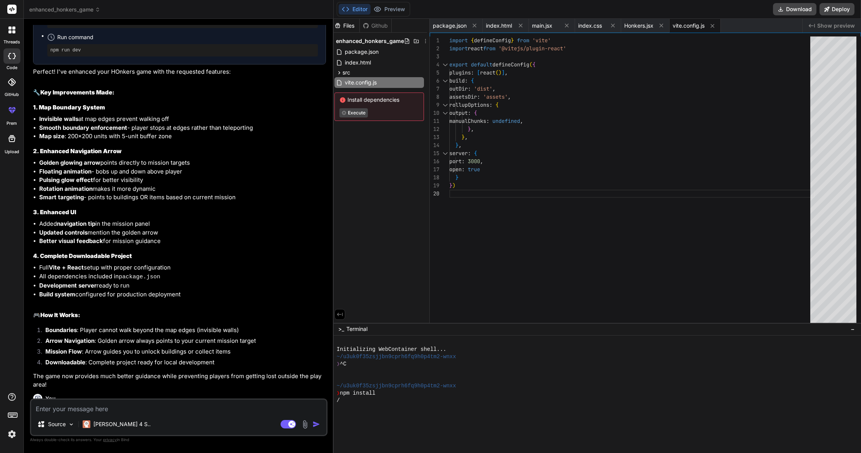
scroll to position [2531, 0]
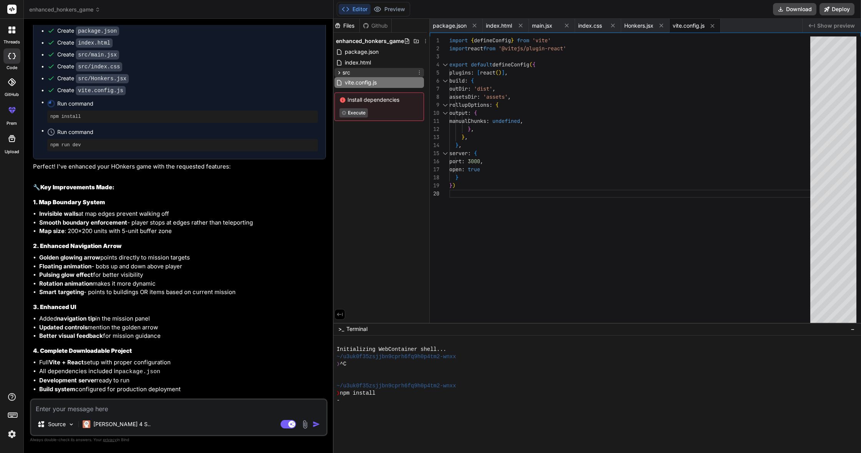
click at [370, 71] on div "src" at bounding box center [379, 72] width 90 height 9
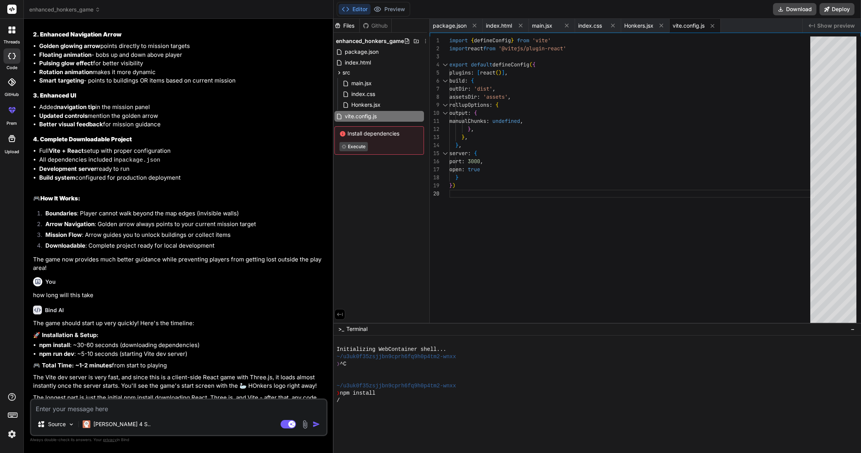
scroll to position [2742, 0]
drag, startPoint x: 111, startPoint y: 411, endPoint x: 238, endPoint y: 396, distance: 127.9
click at [111, 411] on textarea at bounding box center [178, 407] width 295 height 14
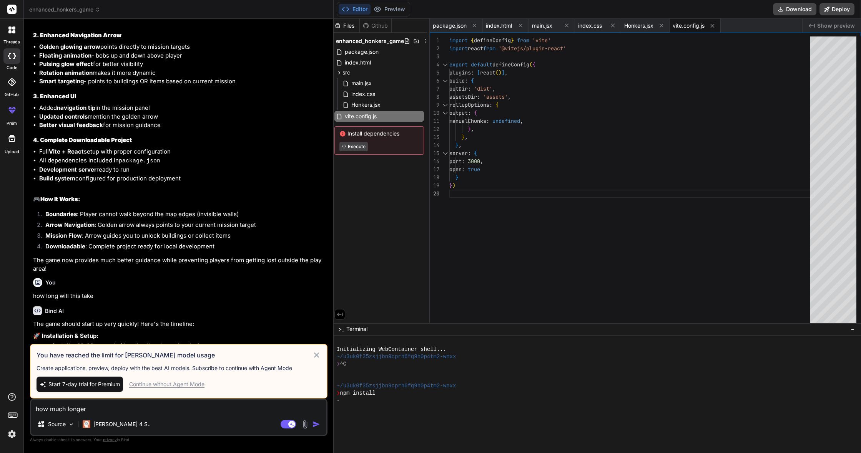
click at [314, 355] on icon at bounding box center [316, 355] width 9 height 9
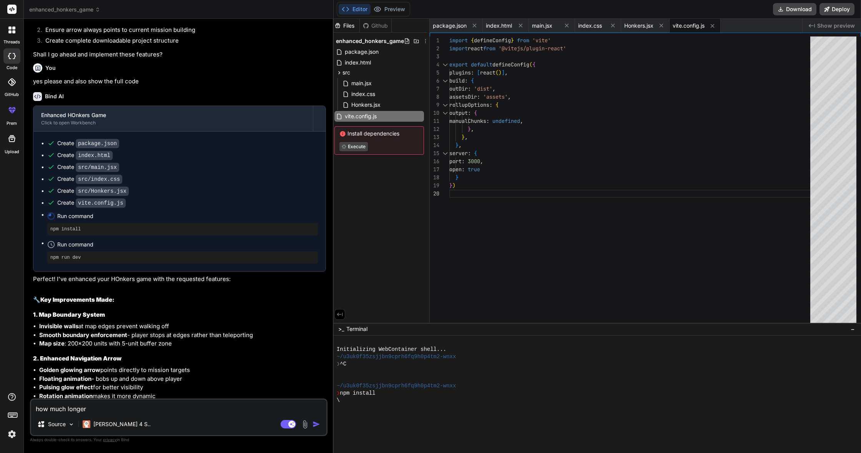
scroll to position [2420, 0]
drag, startPoint x: 45, startPoint y: 195, endPoint x: 55, endPoint y: 196, distance: 10.0
click at [55, 196] on ul "Create package.json Create index.html Create src/main.jsx Create src/index.css …" at bounding box center [179, 200] width 277 height 124
click at [385, 9] on button "Preview" at bounding box center [389, 9] width 38 height 11
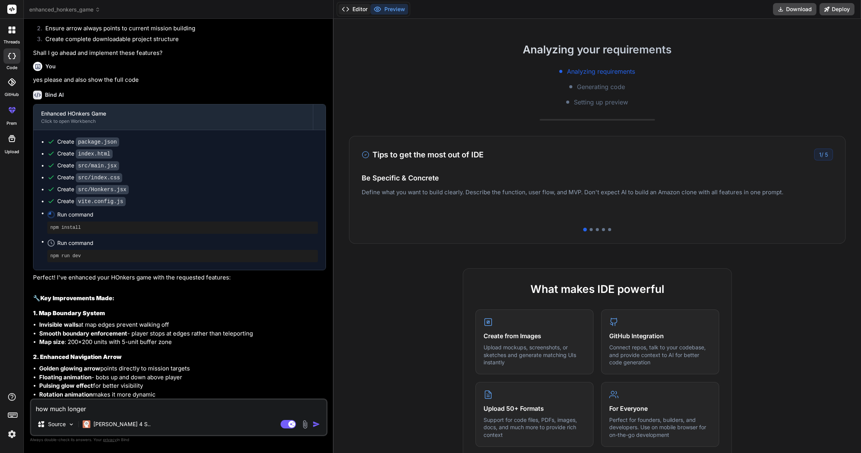
click at [361, 11] on button "Editor" at bounding box center [354, 9] width 32 height 11
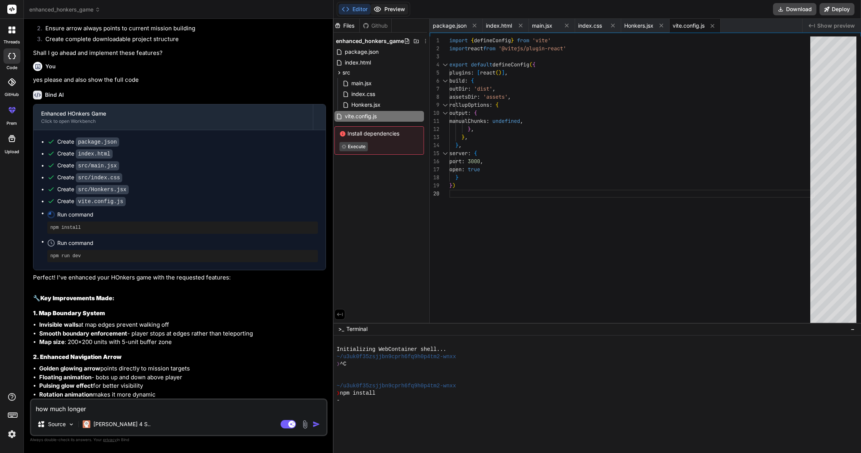
click at [395, 9] on button "Preview" at bounding box center [389, 9] width 38 height 11
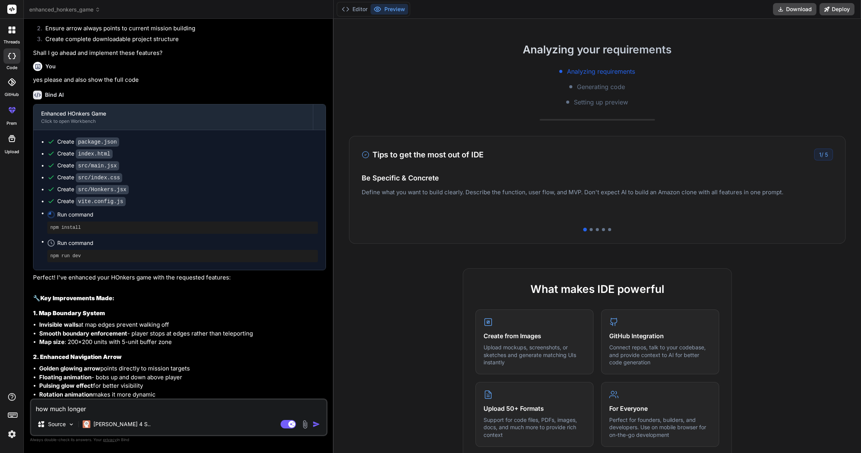
scroll to position [0, 0]
click at [592, 230] on div at bounding box center [596, 229] width 471 height 3
click at [590, 230] on div at bounding box center [590, 229] width 3 height 3
click at [595, 229] on div at bounding box center [596, 229] width 3 height 3
click at [600, 230] on div at bounding box center [596, 229] width 471 height 3
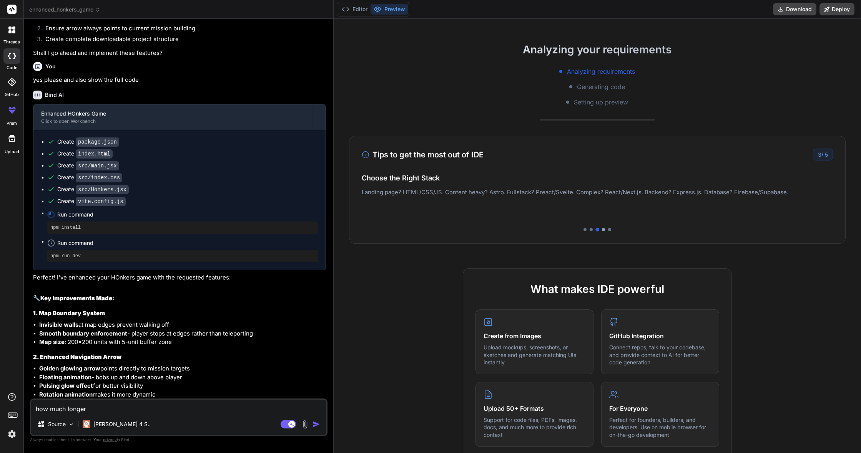
click at [602, 230] on div at bounding box center [603, 229] width 3 height 3
click at [608, 230] on div at bounding box center [609, 229] width 3 height 3
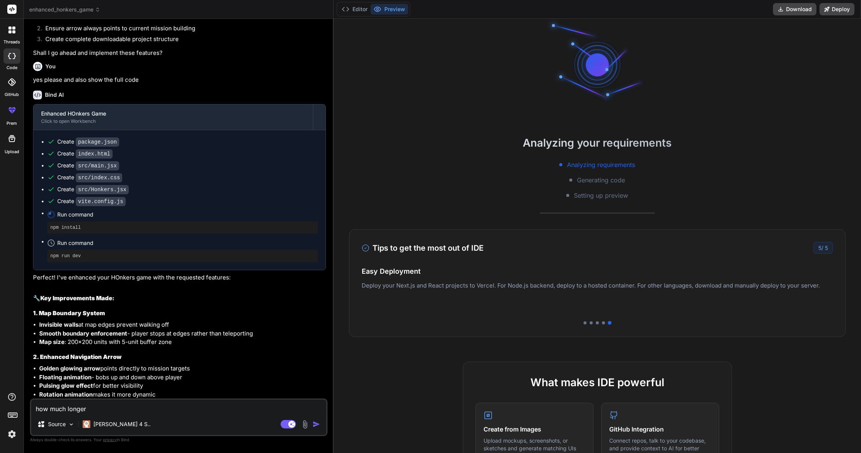
scroll to position [12, 0]
click at [352, 9] on button "Editor" at bounding box center [354, 9] width 32 height 11
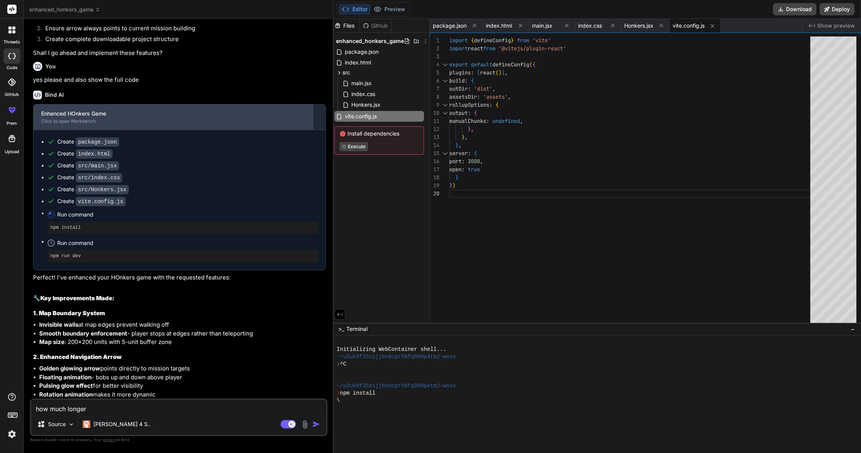
scroll to position [0, 0]
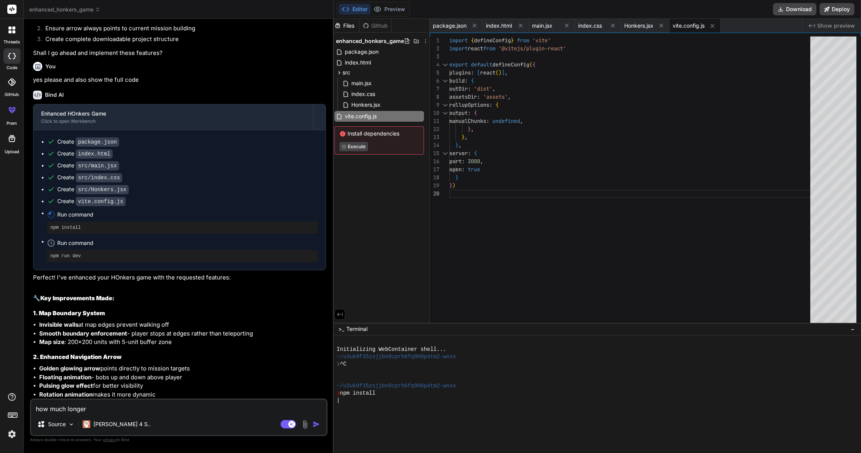
click at [838, 26] on span "Show preview" at bounding box center [836, 26] width 38 height 8
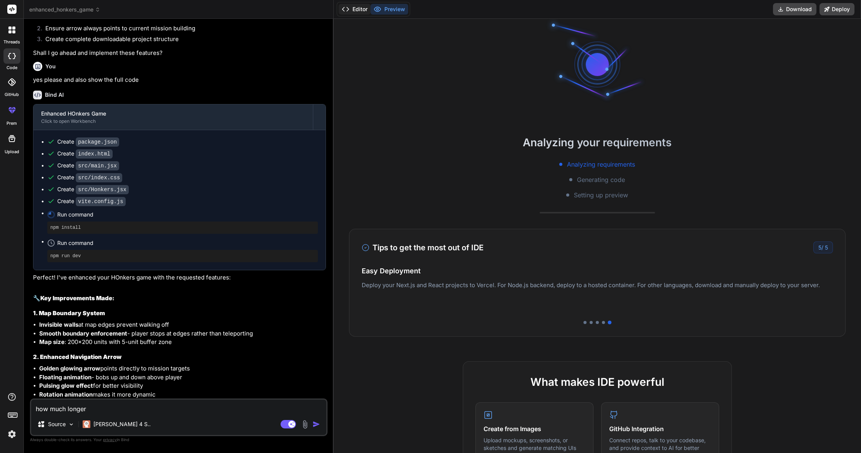
scroll to position [0, 0]
click at [350, 12] on button "Editor" at bounding box center [354, 9] width 32 height 11
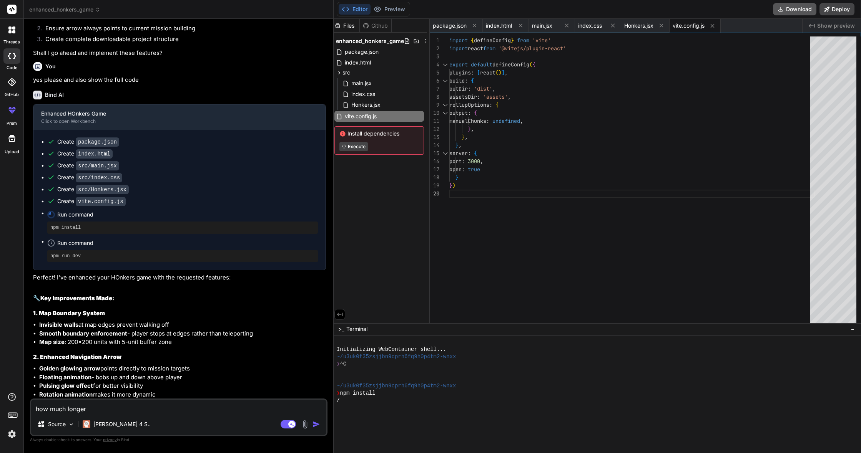
click at [804, 8] on button "Download" at bounding box center [794, 9] width 43 height 12
click at [832, 11] on button "Deploy" at bounding box center [836, 9] width 35 height 12
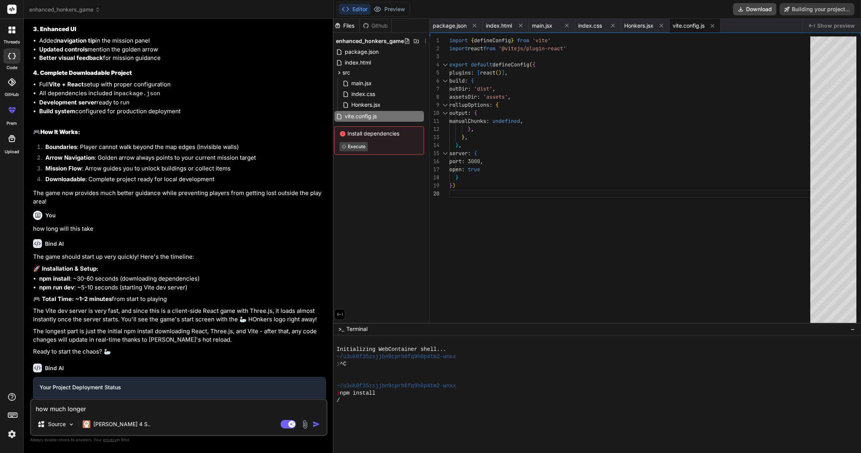
scroll to position [2809, 0]
click at [211, 387] on div "Your Project Deployment Status Building your project" at bounding box center [179, 398] width 293 height 41
drag, startPoint x: 94, startPoint y: 382, endPoint x: 67, endPoint y: 373, distance: 27.9
click at [61, 405] on span "Building your project" at bounding box center [78, 409] width 52 height 8
click at [90, 307] on p "The Vite dev server is very fast, and since this is a client-side React game wi…" at bounding box center [179, 315] width 293 height 17
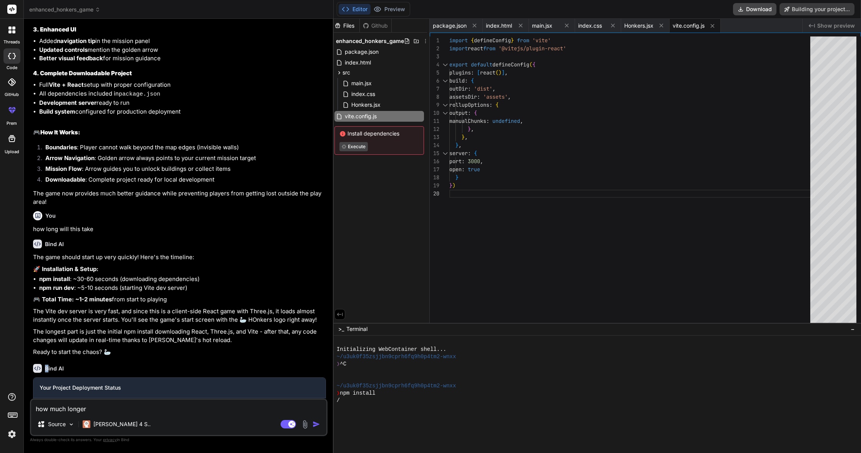
drag, startPoint x: 48, startPoint y: 345, endPoint x: 44, endPoint y: 344, distance: 3.9
click at [45, 365] on h6 "Bind AI" at bounding box center [54, 369] width 19 height 8
click at [66, 364] on div "Bind AI" at bounding box center [179, 368] width 293 height 9
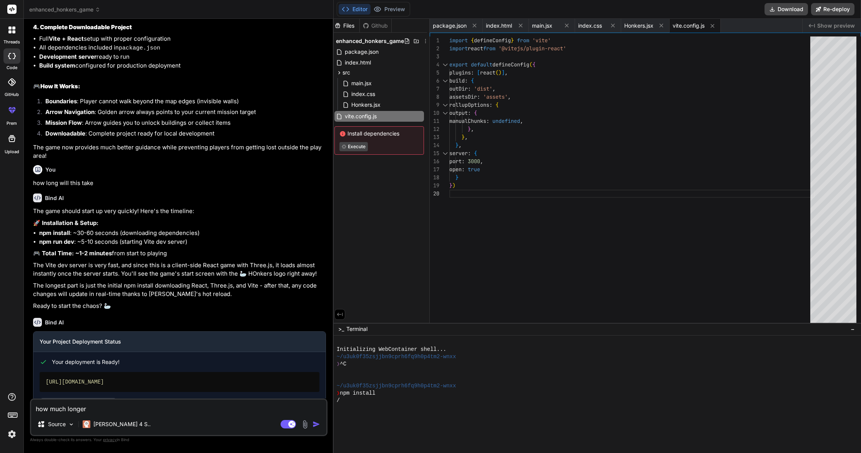
scroll to position [0, 0]
click at [96, 398] on link "Open your application" at bounding box center [78, 405] width 77 height 14
click at [82, 398] on link "Open your application" at bounding box center [78, 405] width 77 height 14
click at [640, 23] on span "Honkers.jsx" at bounding box center [638, 26] width 29 height 8
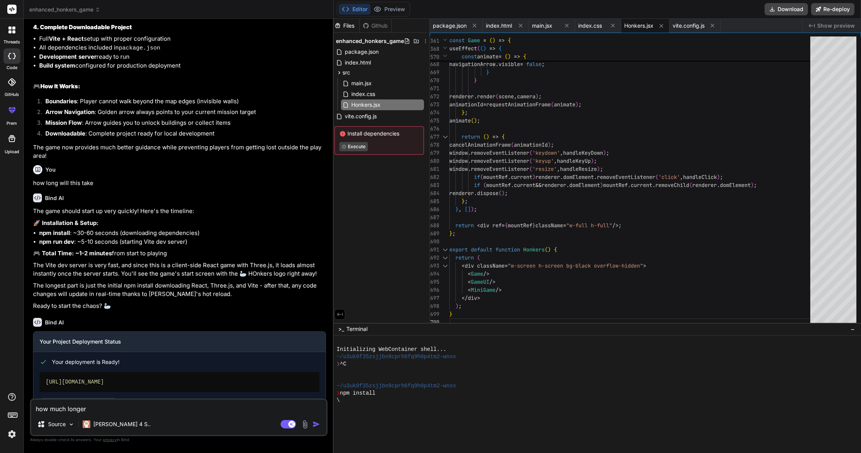
scroll to position [0, 0]
click at [389, 9] on button "Preview" at bounding box center [389, 9] width 38 height 11
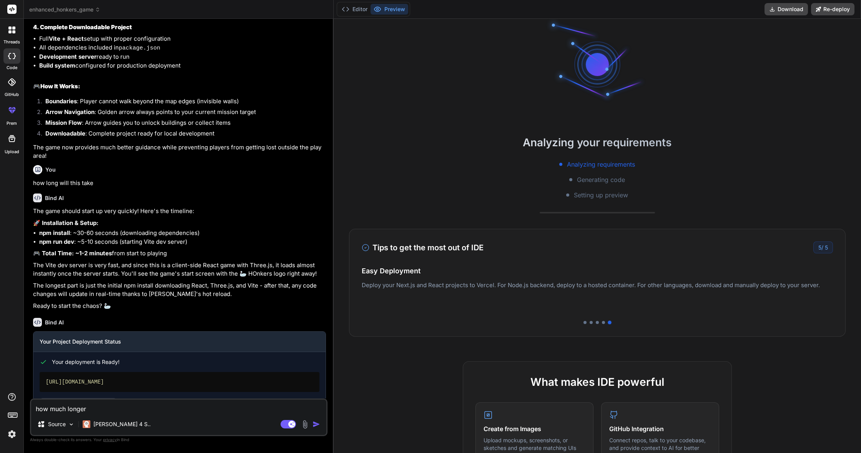
click at [603, 182] on span "Generating code" at bounding box center [601, 179] width 48 height 9
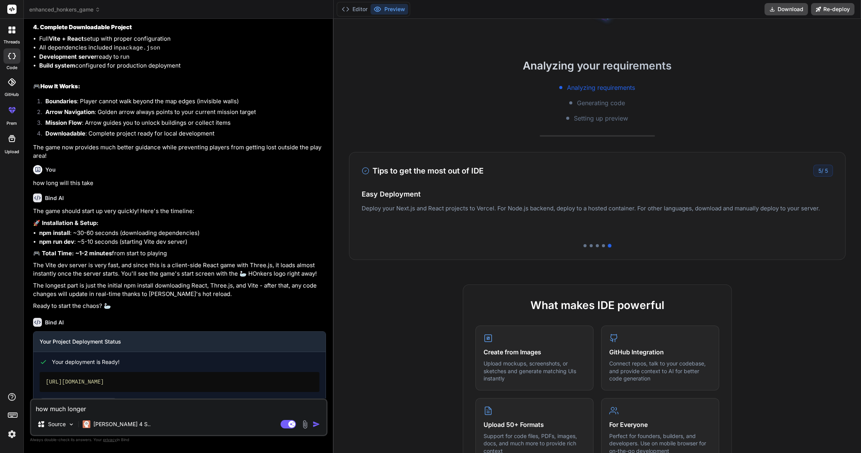
scroll to position [73, 0]
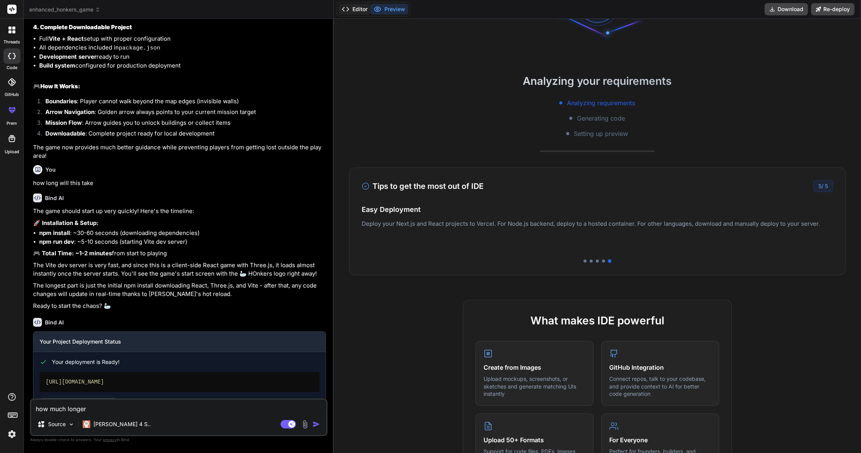
click at [347, 7] on icon at bounding box center [346, 9] width 8 height 8
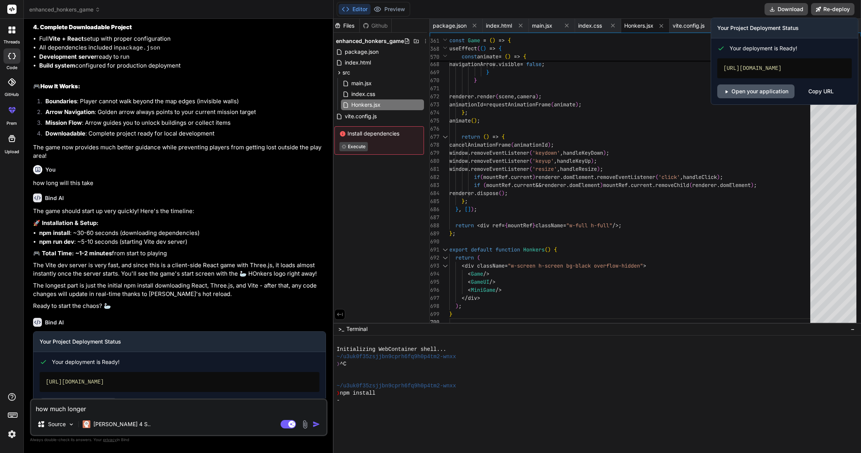
click at [788, 98] on link "Open your application" at bounding box center [755, 92] width 77 height 14
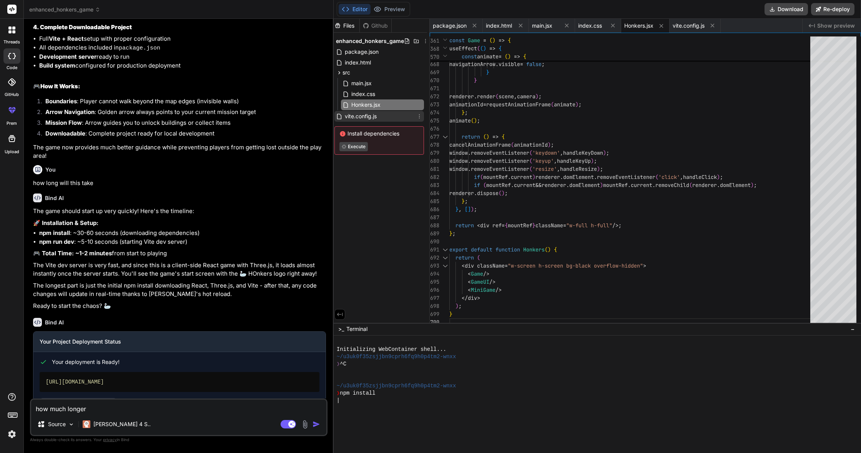
click at [359, 121] on span "vite.config.js" at bounding box center [360, 116] width 33 height 9
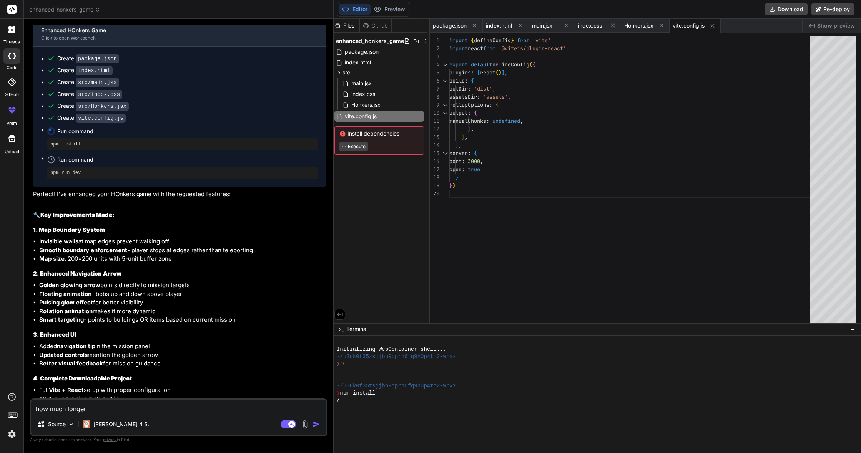
scroll to position [2496, 0]
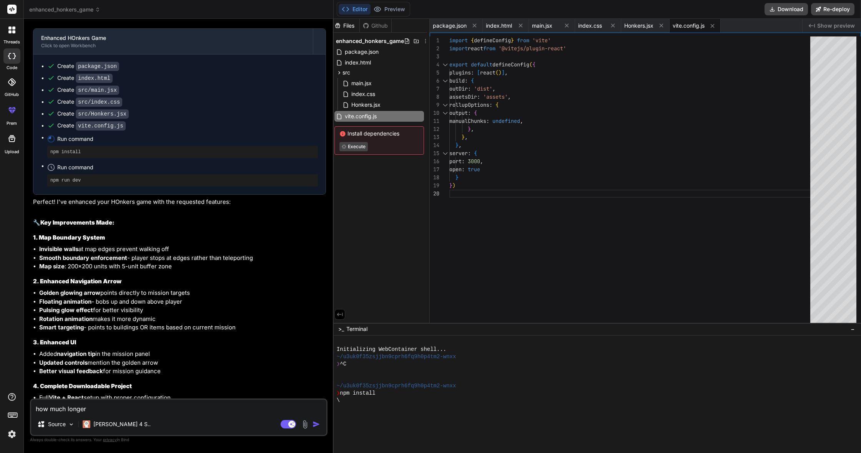
click at [379, 27] on div "Github" at bounding box center [376, 26] width 32 height 8
click at [357, 56] on span "package.json" at bounding box center [361, 51] width 35 height 9
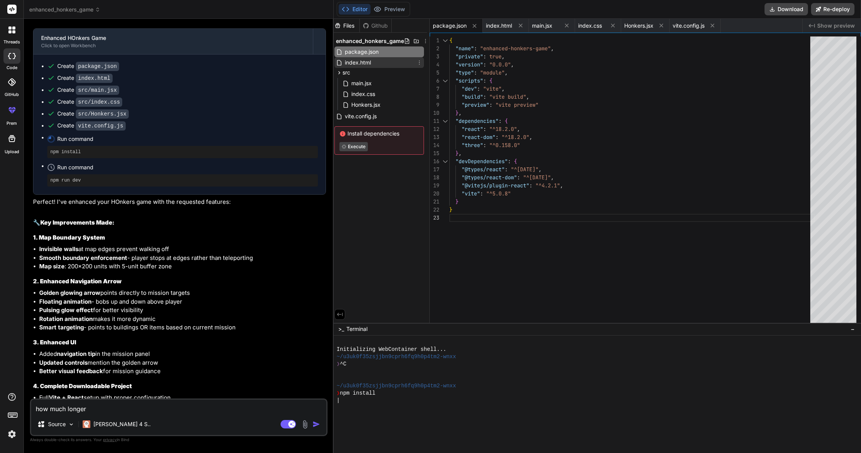
click at [359, 60] on span "index.html" at bounding box center [358, 62] width 28 height 9
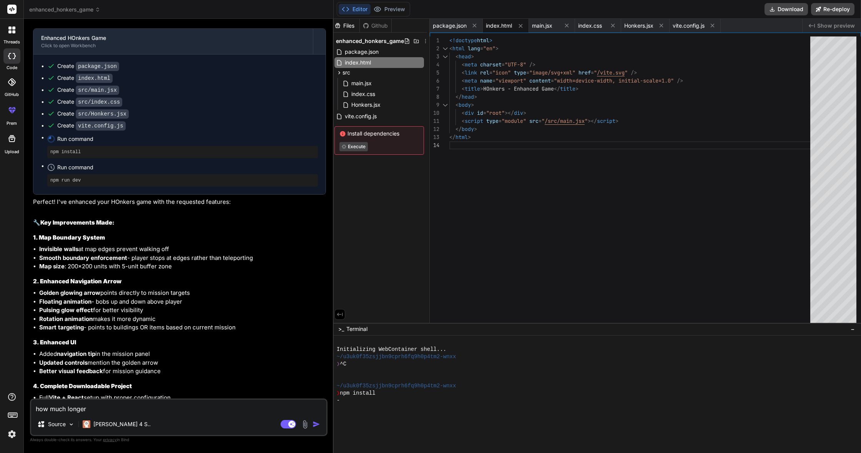
click at [372, 77] on div "main.jsx index.css Honkers.jsx" at bounding box center [379, 94] width 90 height 34
click at [370, 74] on div "src" at bounding box center [379, 72] width 90 height 9
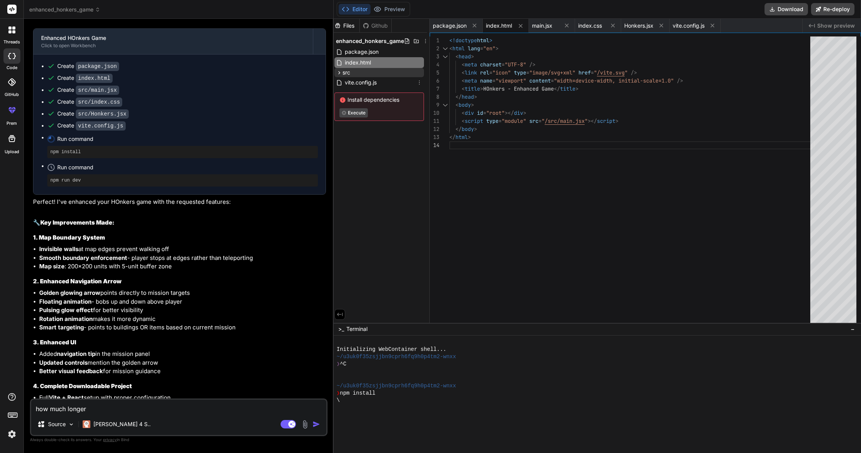
click at [376, 76] on div "src" at bounding box center [379, 72] width 90 height 9
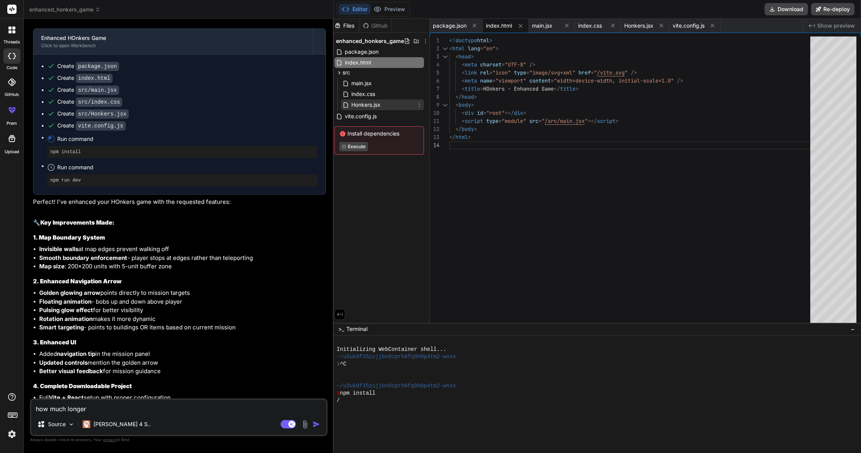
click at [387, 104] on div "Honkers.jsx" at bounding box center [382, 104] width 83 height 11
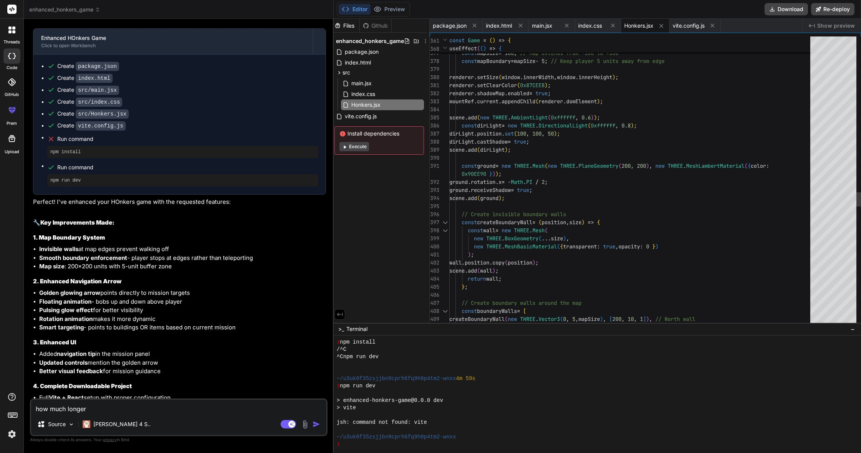
scroll to position [51, 0]
click at [50, 135] on icon at bounding box center [51, 139] width 8 height 8
drag, startPoint x: 65, startPoint y: 118, endPoint x: 106, endPoint y: 126, distance: 42.6
click at [87, 134] on div "Run command" at bounding box center [182, 139] width 270 height 11
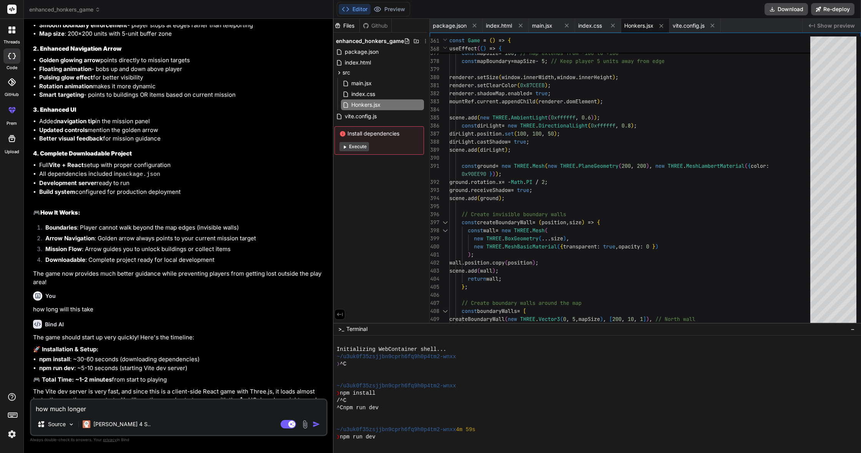
scroll to position [0, 0]
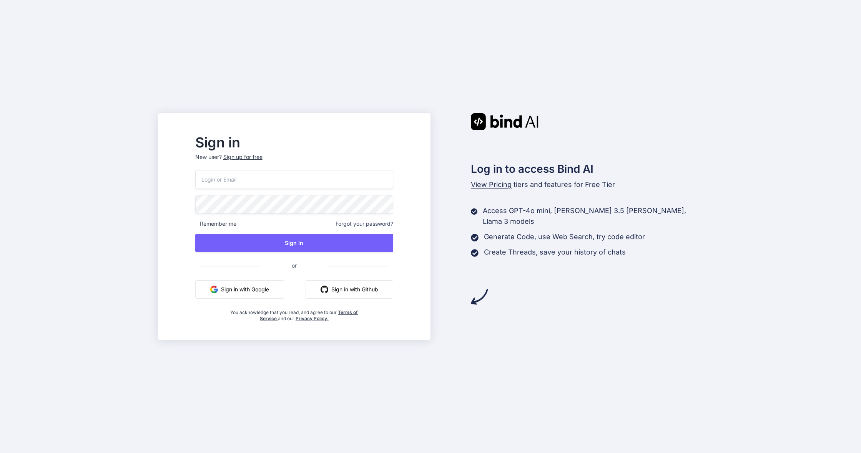
click at [269, 294] on button "Sign in with Google" at bounding box center [239, 289] width 89 height 18
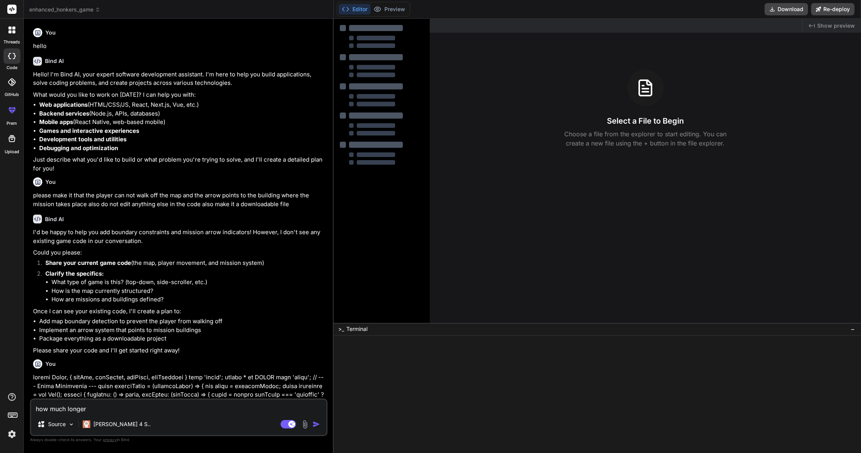
type textarea "x"
